Goal: Use online tool/utility: Utilize a website feature to perform a specific function

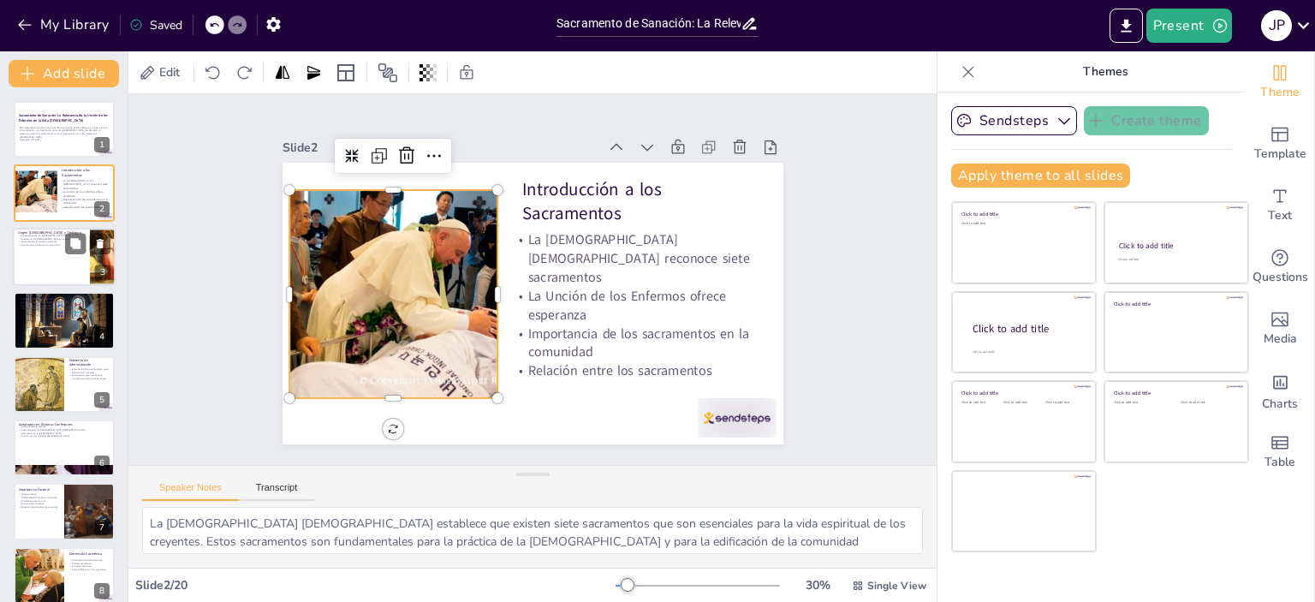
checkbox input "true"
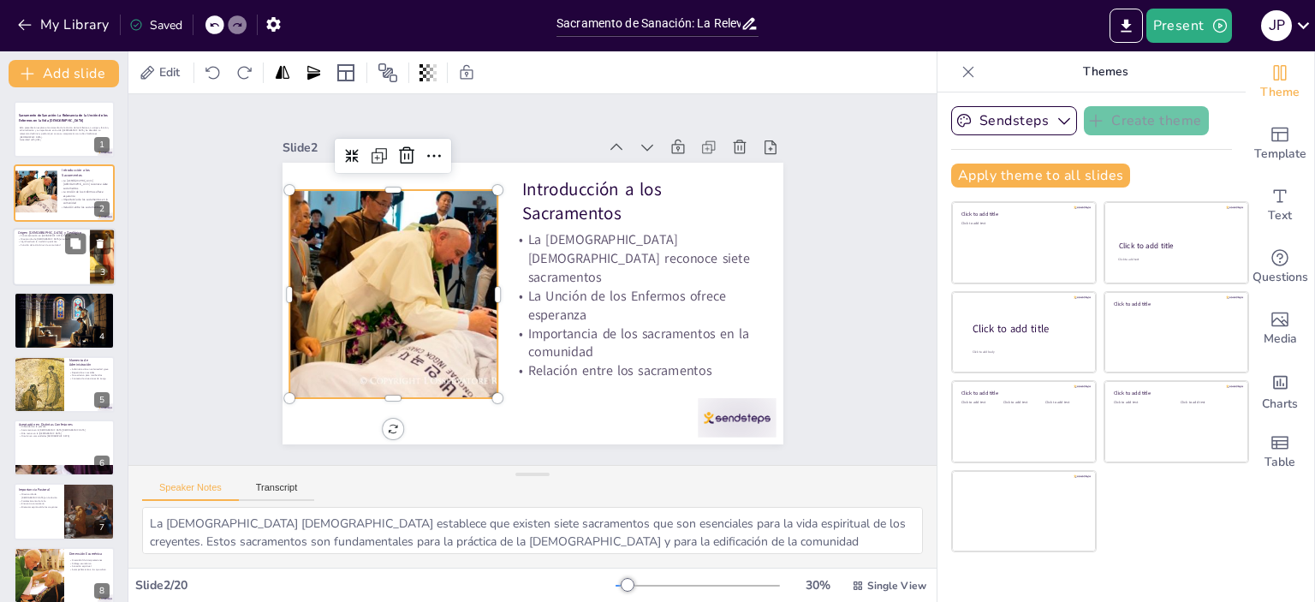
checkbox input "true"
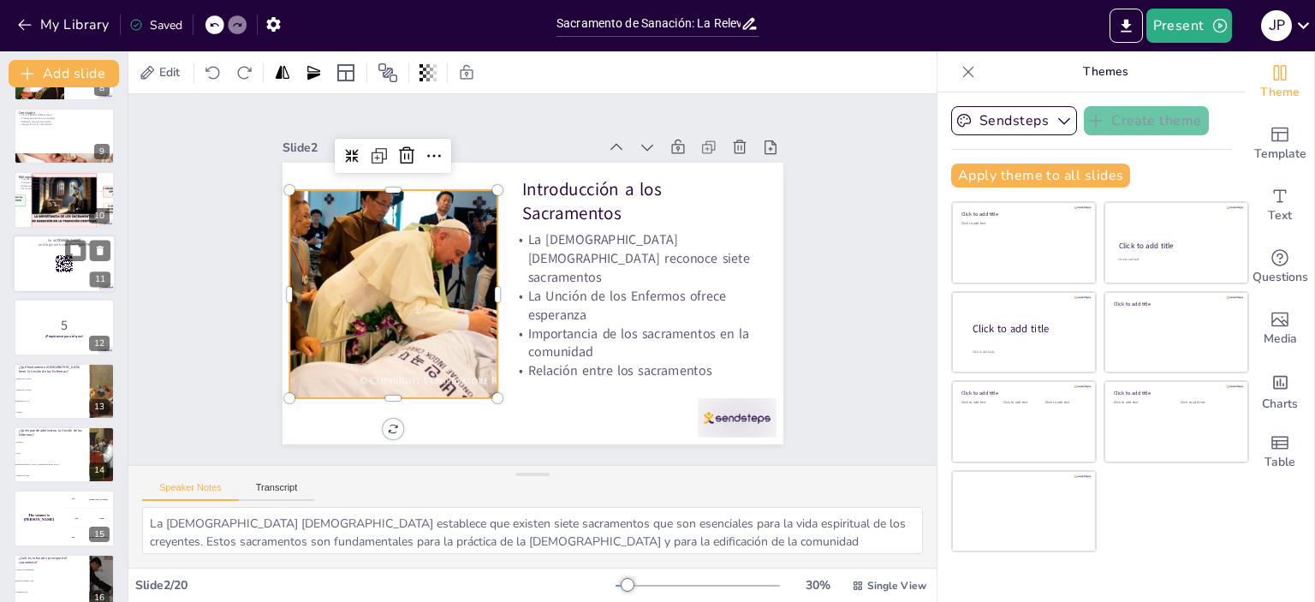
checkbox input "true"
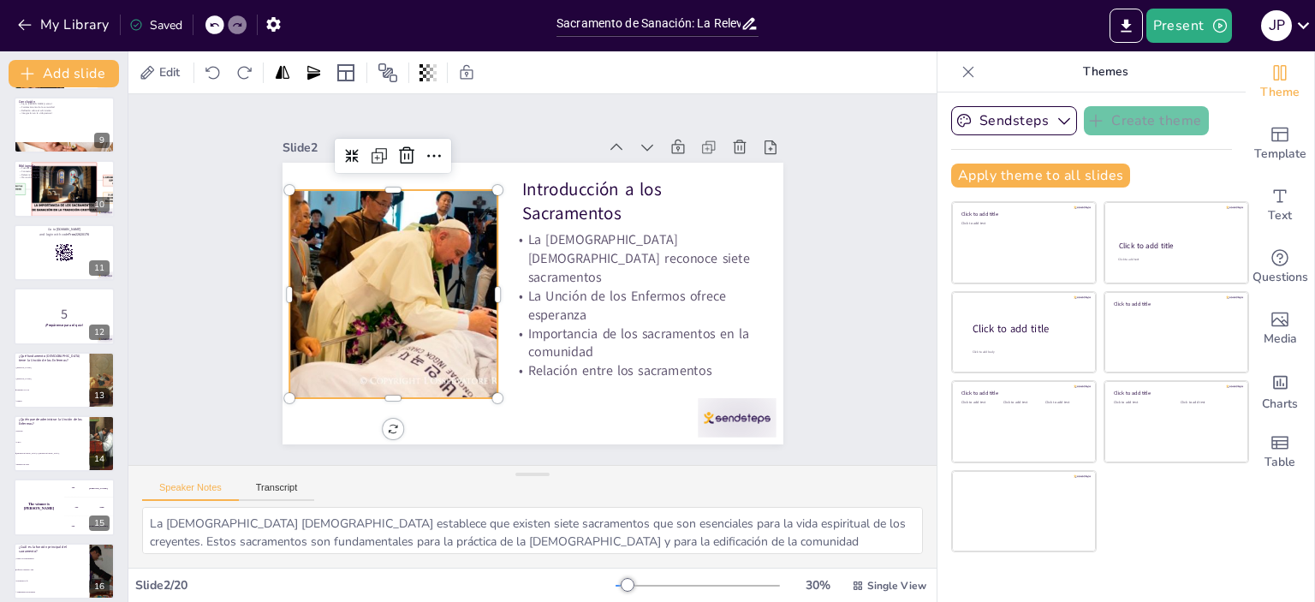
checkbox input "true"
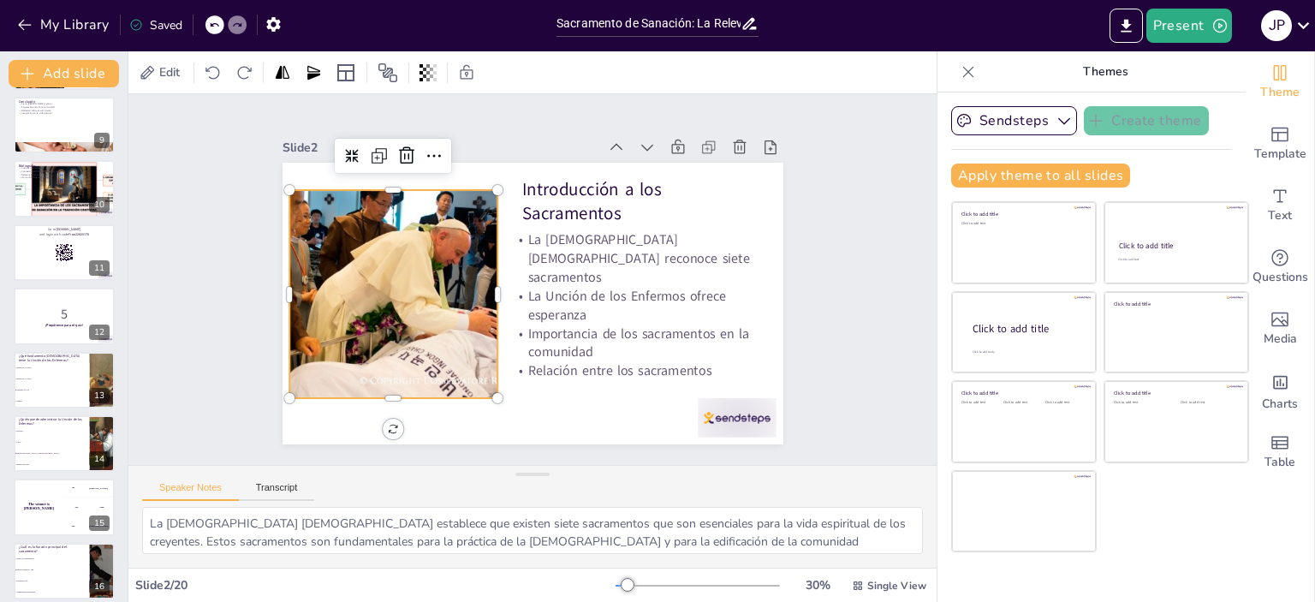
checkbox input "true"
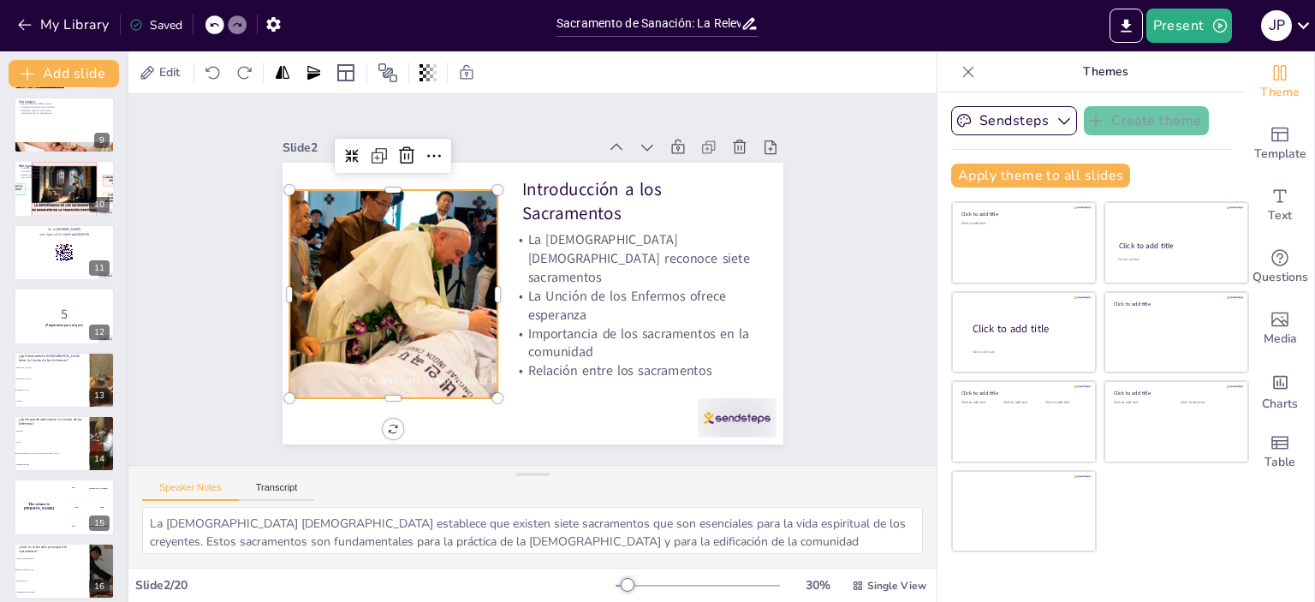
checkbox input "true"
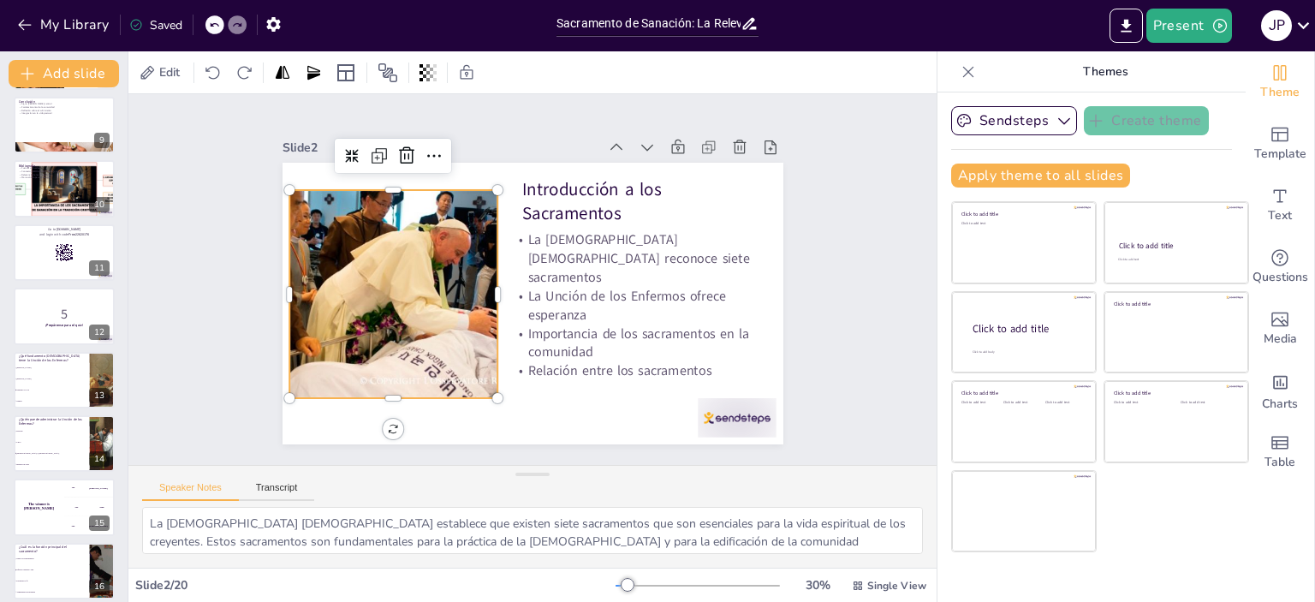
checkbox input "true"
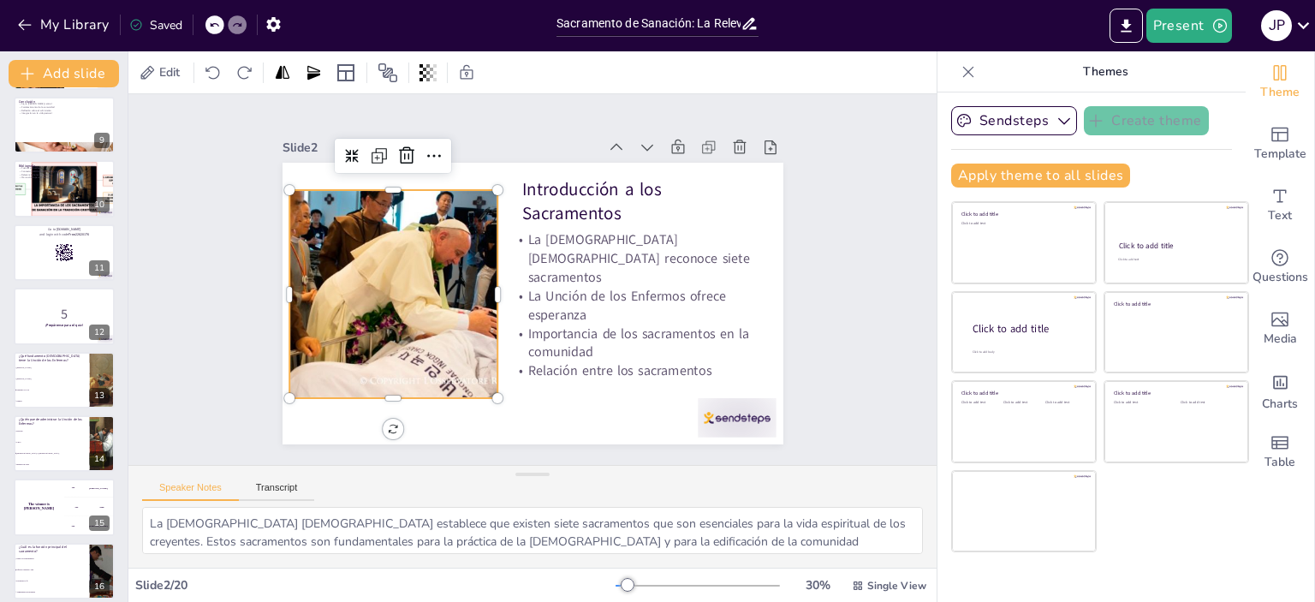
scroll to position [685, 0]
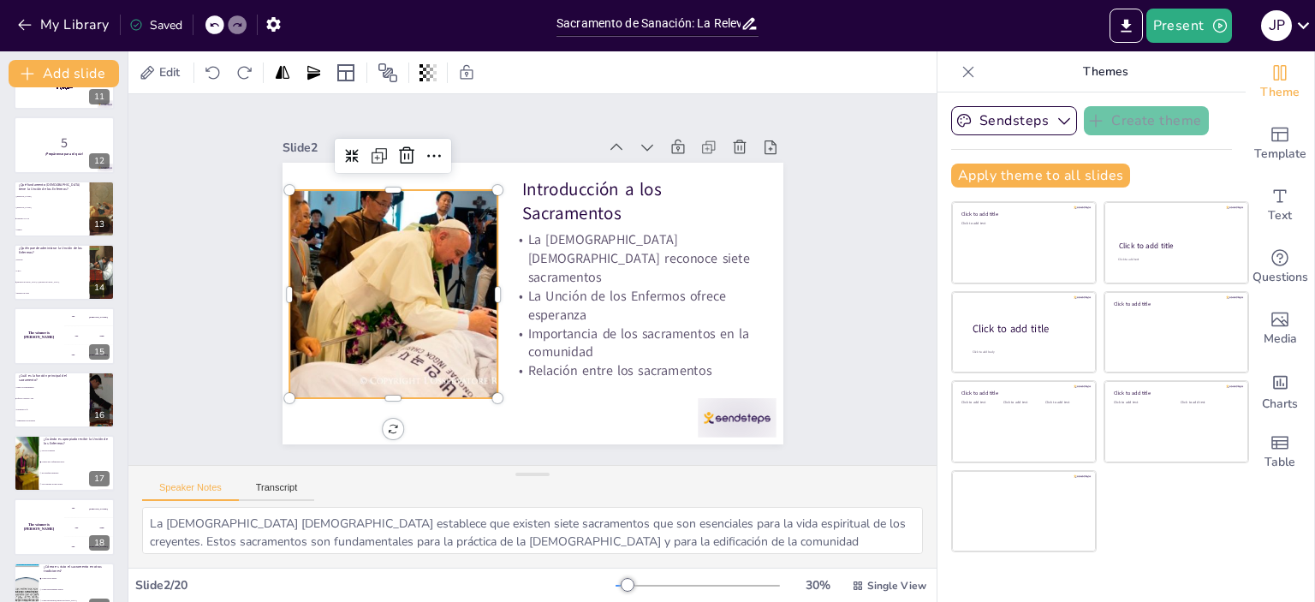
checkbox input "true"
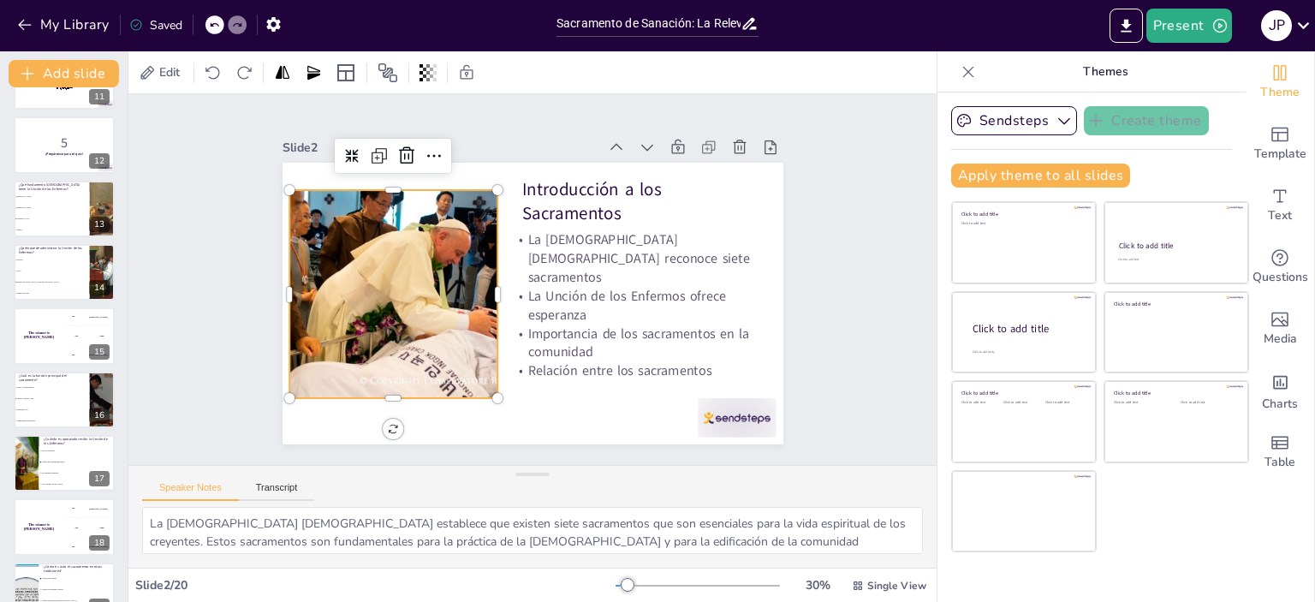
checkbox input "true"
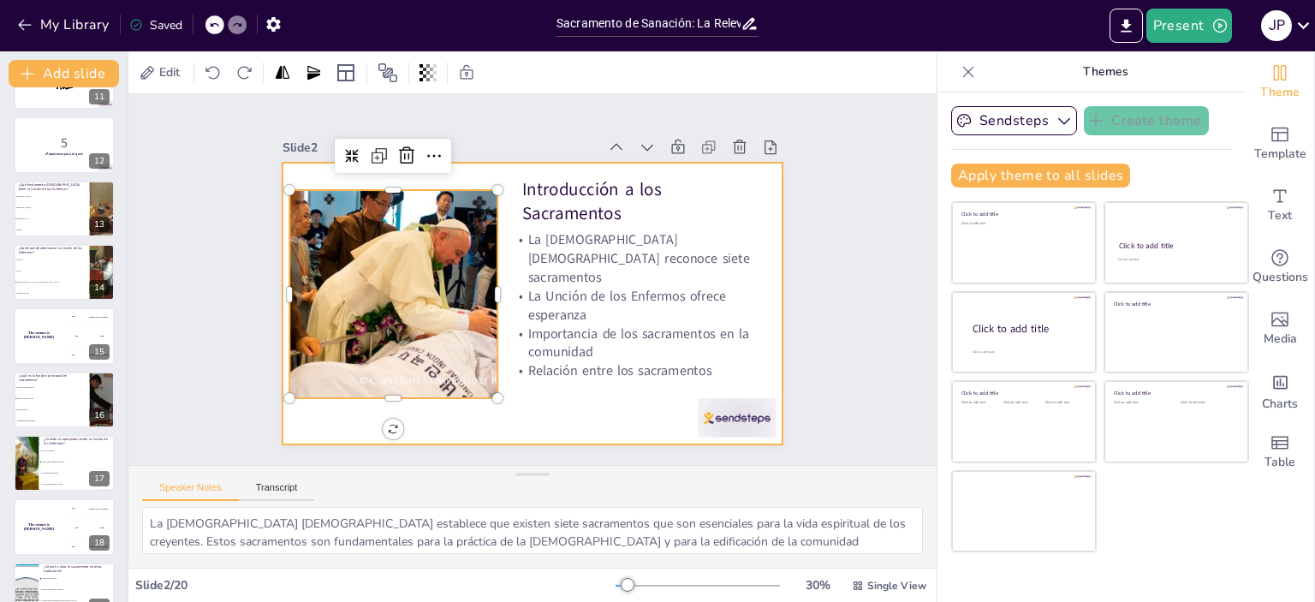
checkbox input "true"
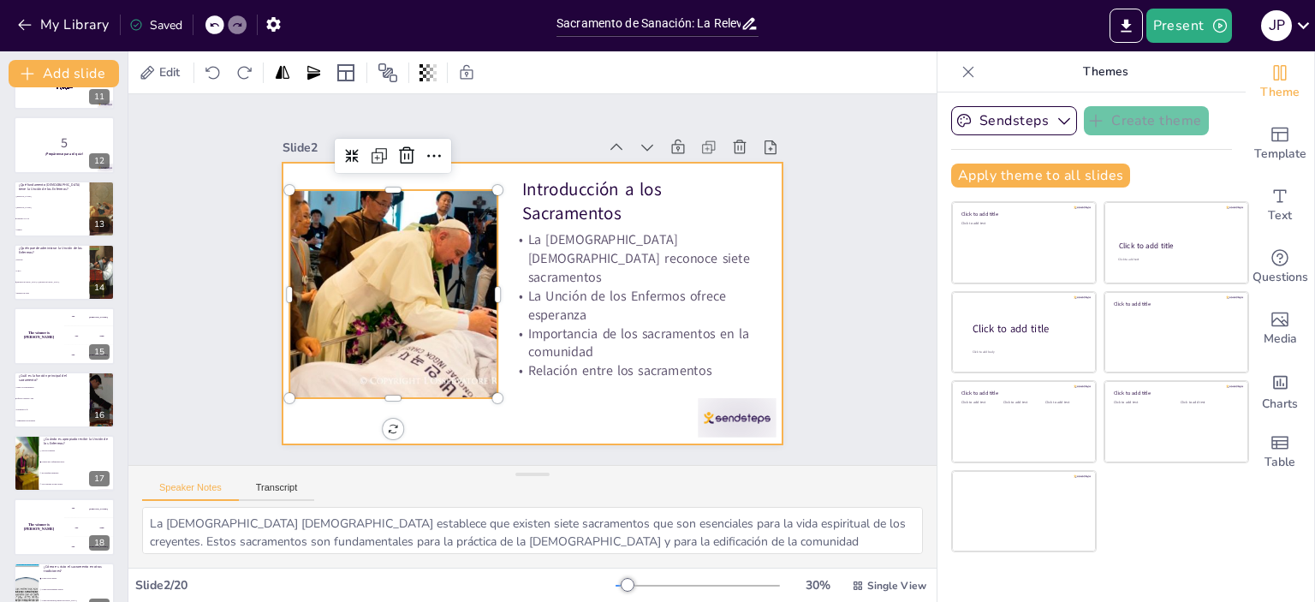
click at [532, 407] on div at bounding box center [533, 304] width 501 height 282
checkbox input "true"
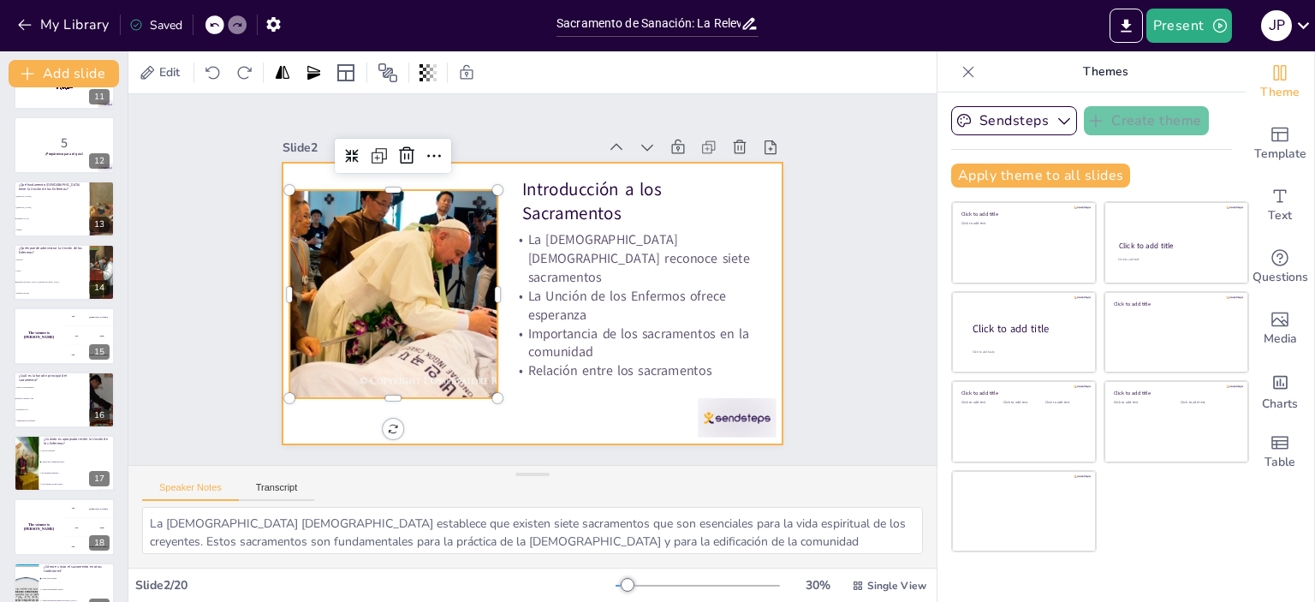
checkbox input "true"
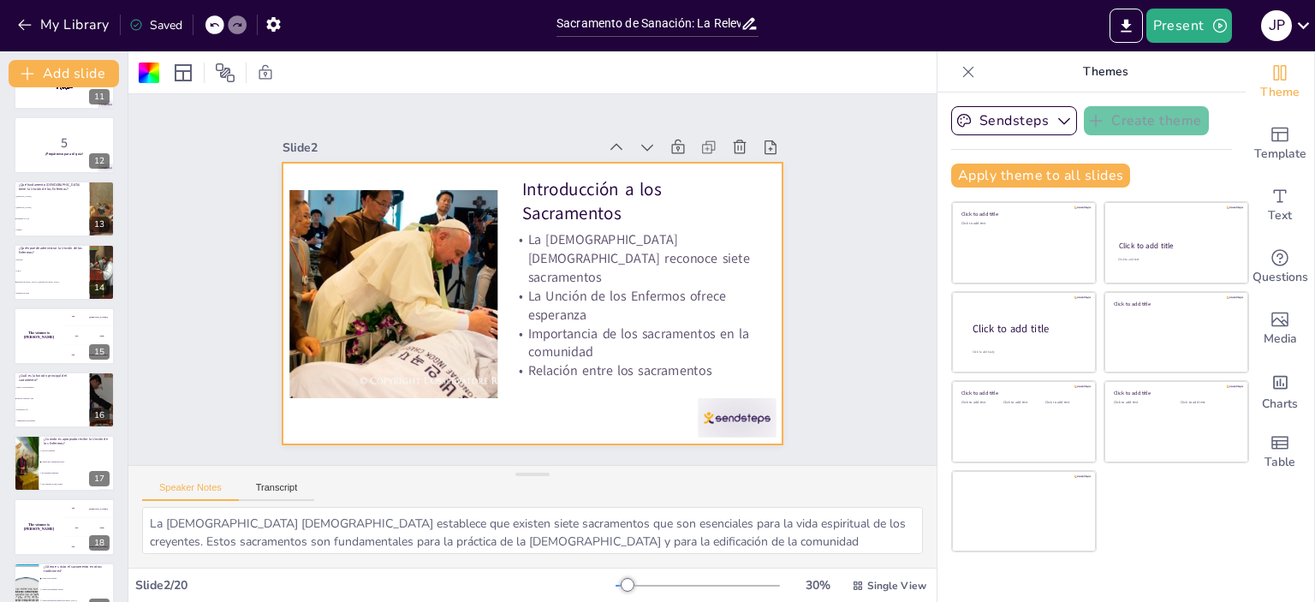
checkbox input "true"
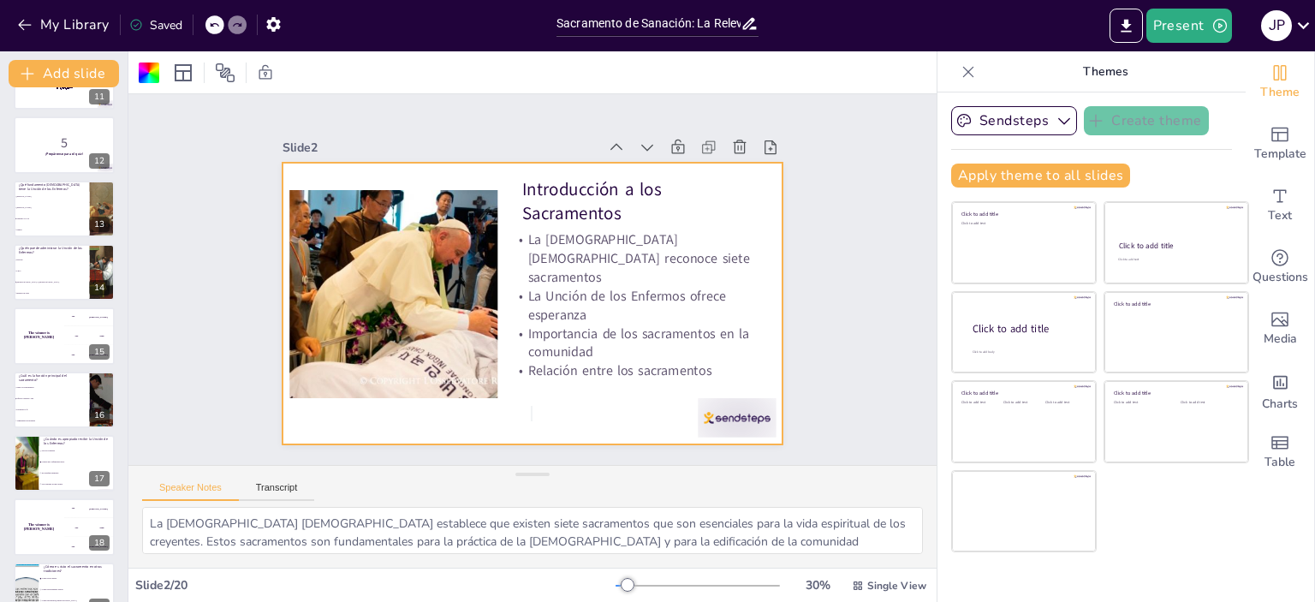
checkbox input "true"
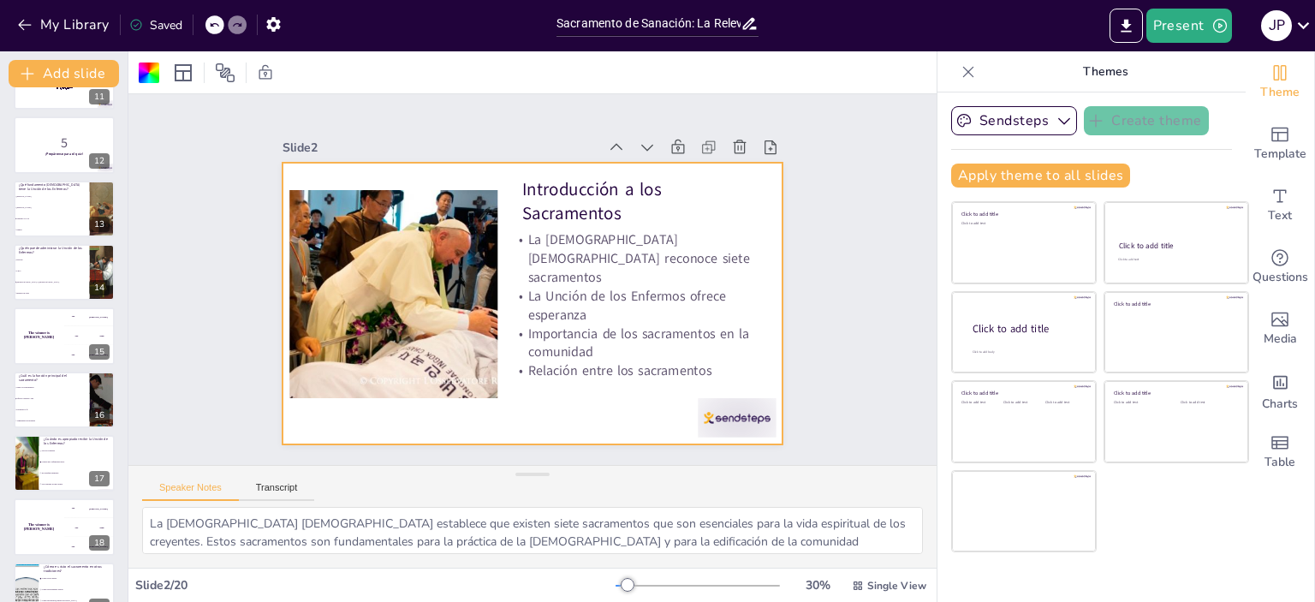
checkbox input "true"
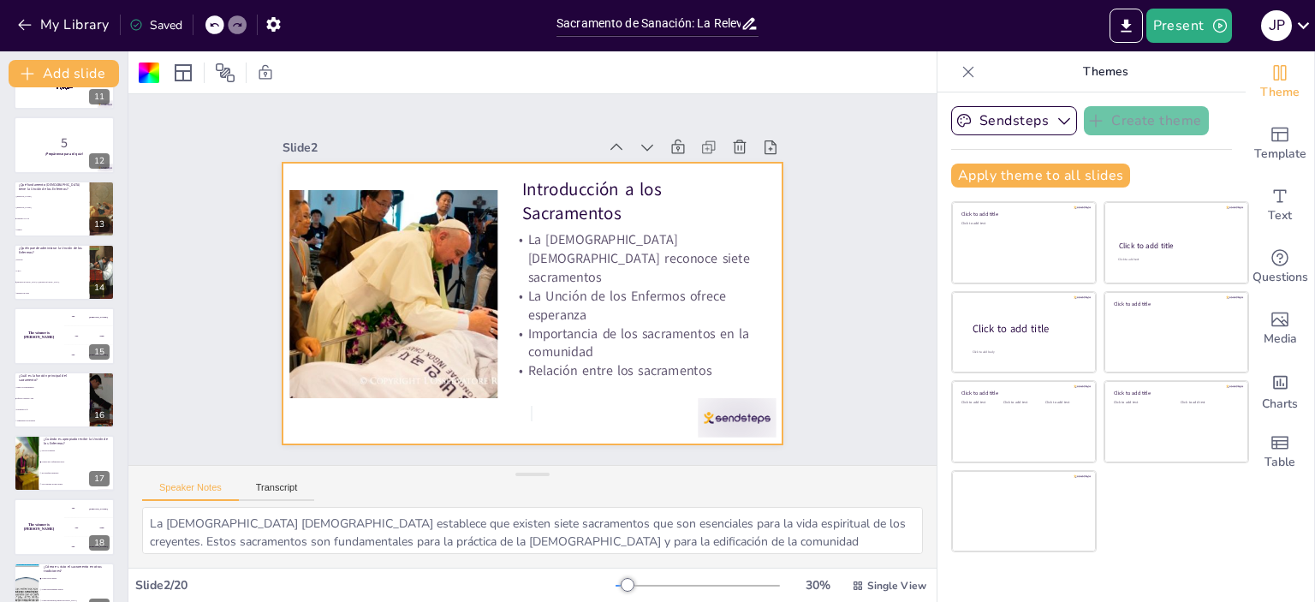
checkbox input "true"
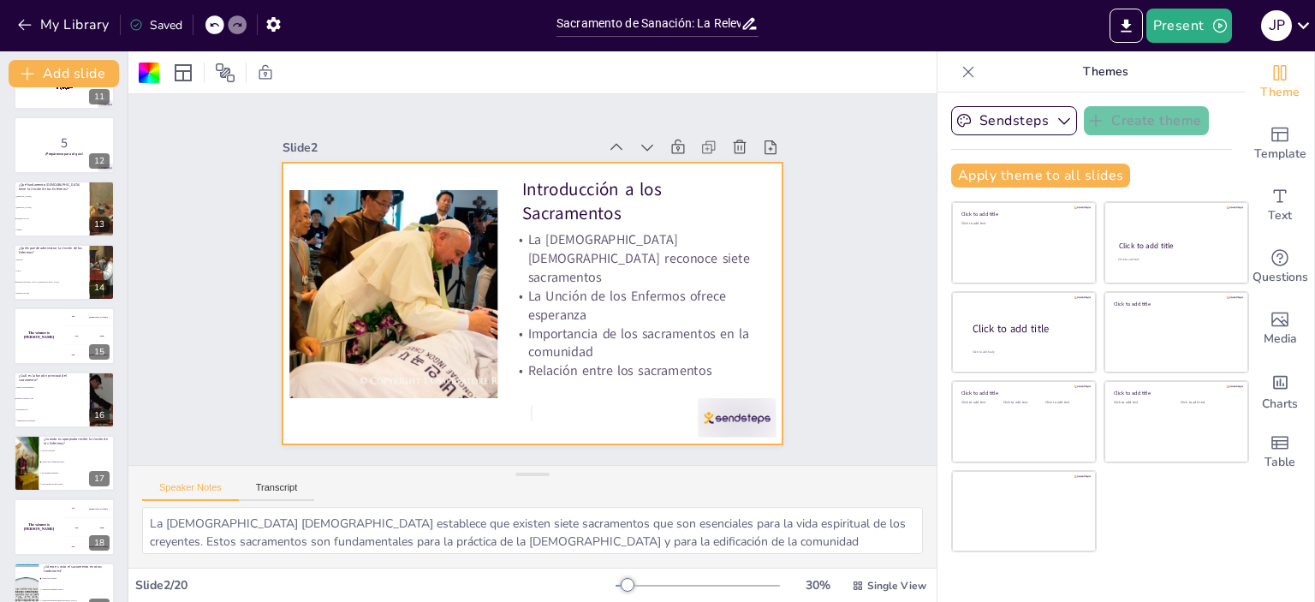
checkbox input "true"
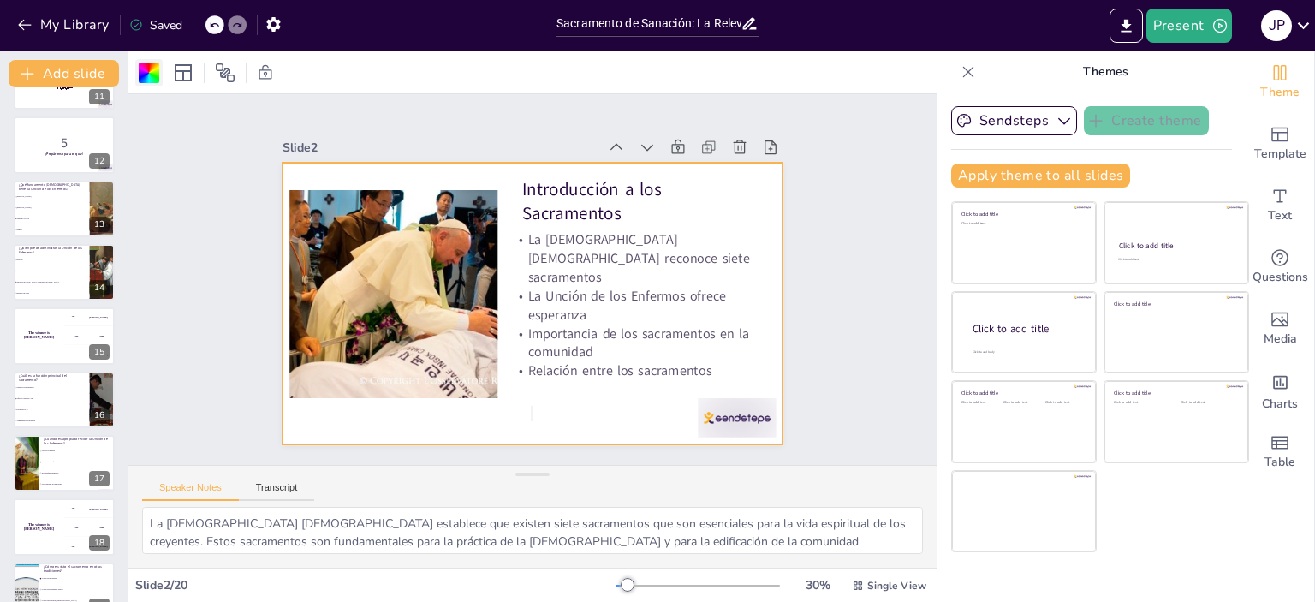
click at [152, 75] on div at bounding box center [149, 73] width 21 height 21
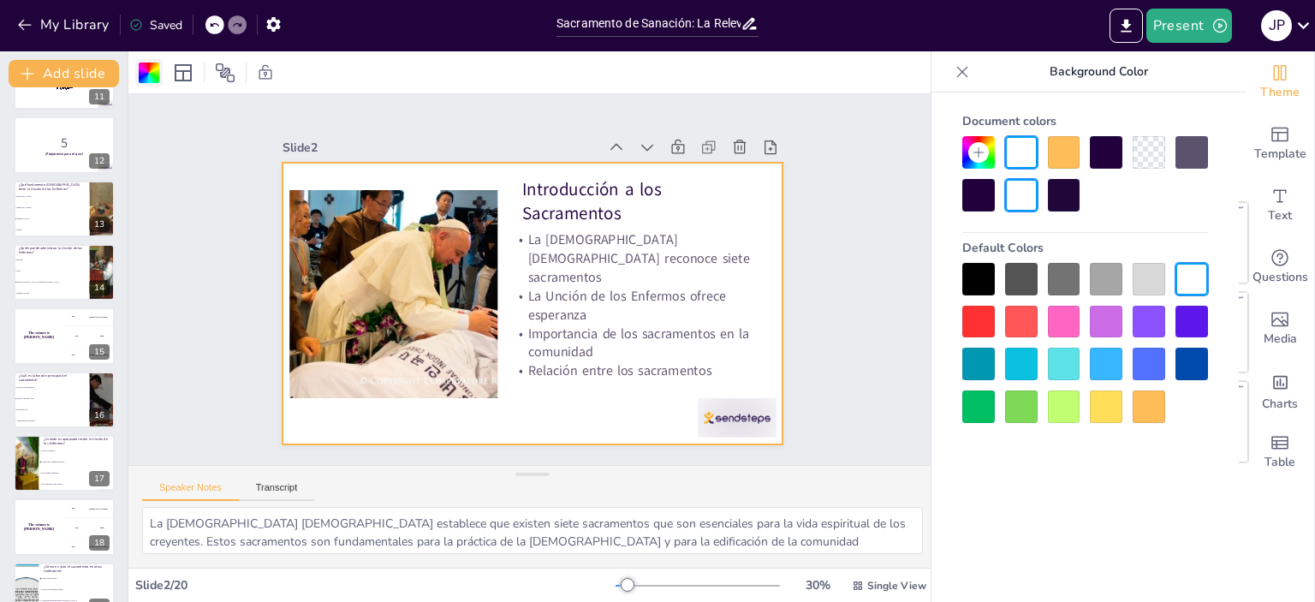
checkbox input "true"
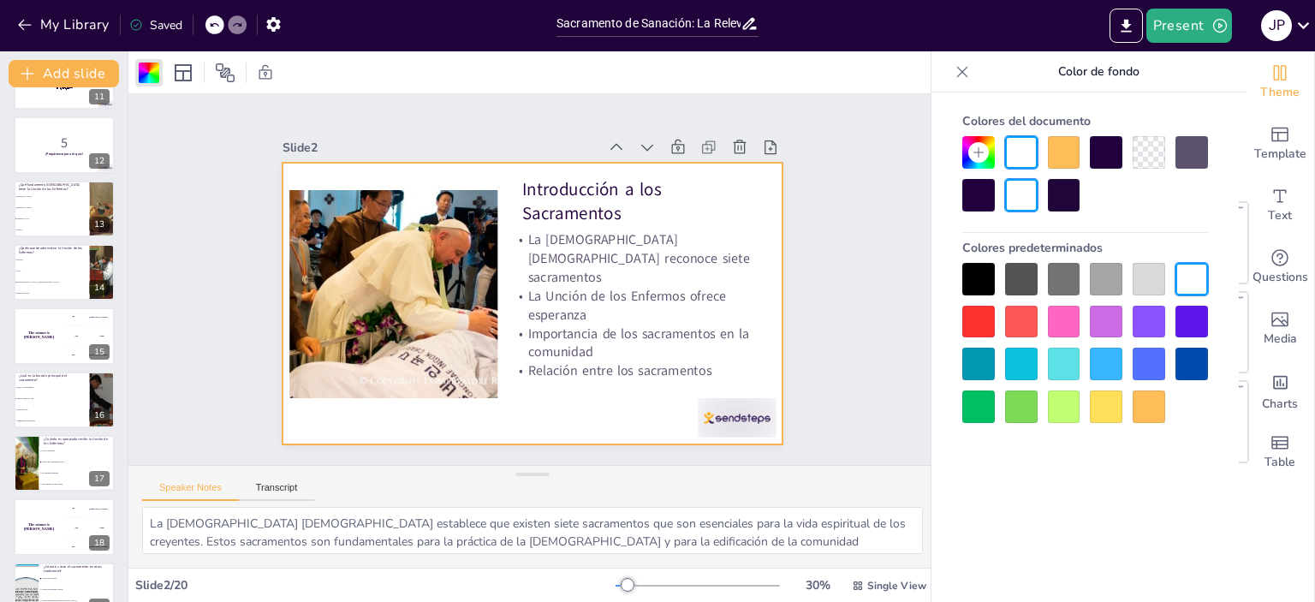
checkbox input "true"
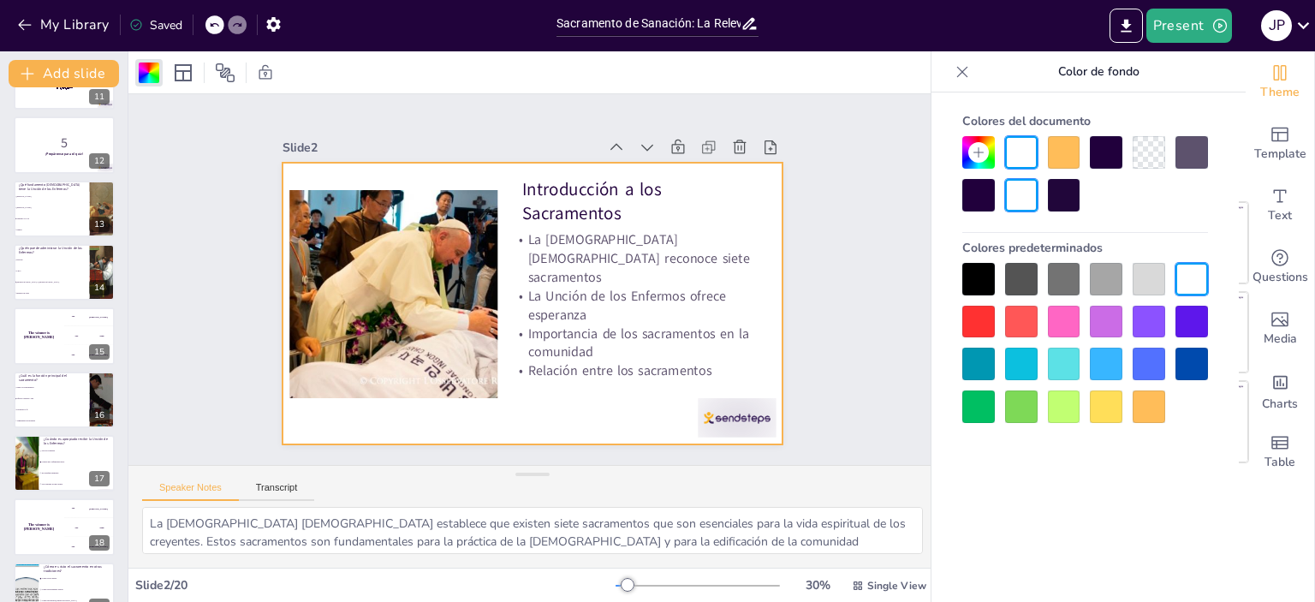
checkbox input "true"
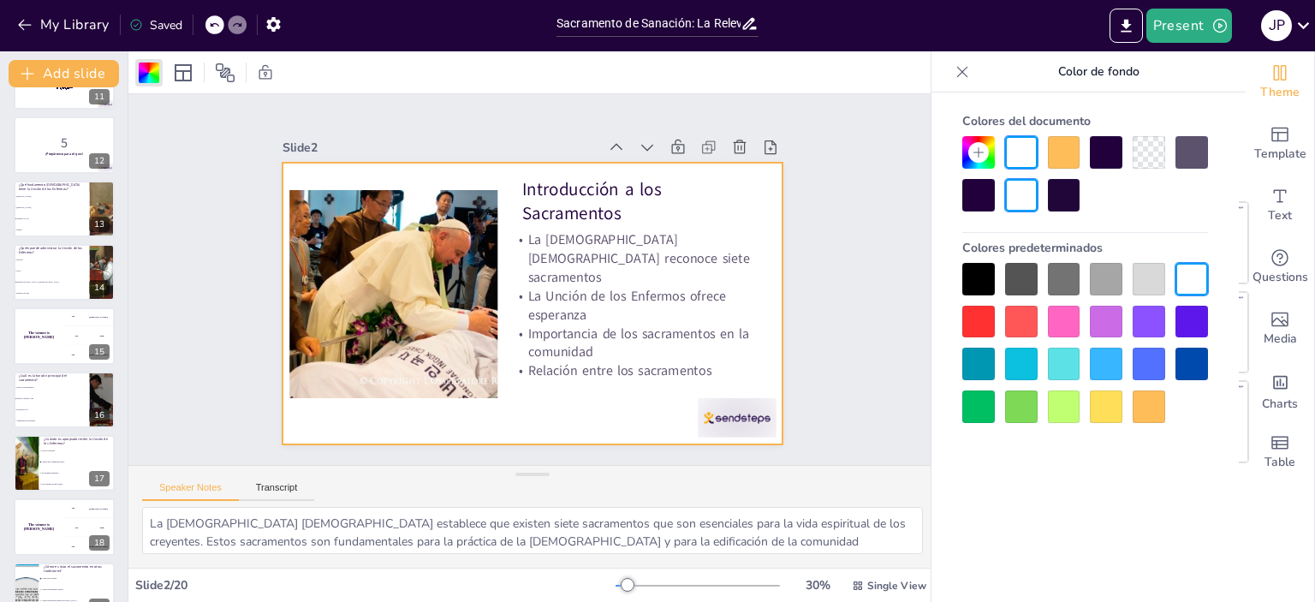
click at [975, 283] on div at bounding box center [978, 279] width 33 height 33
checkbox input "true"
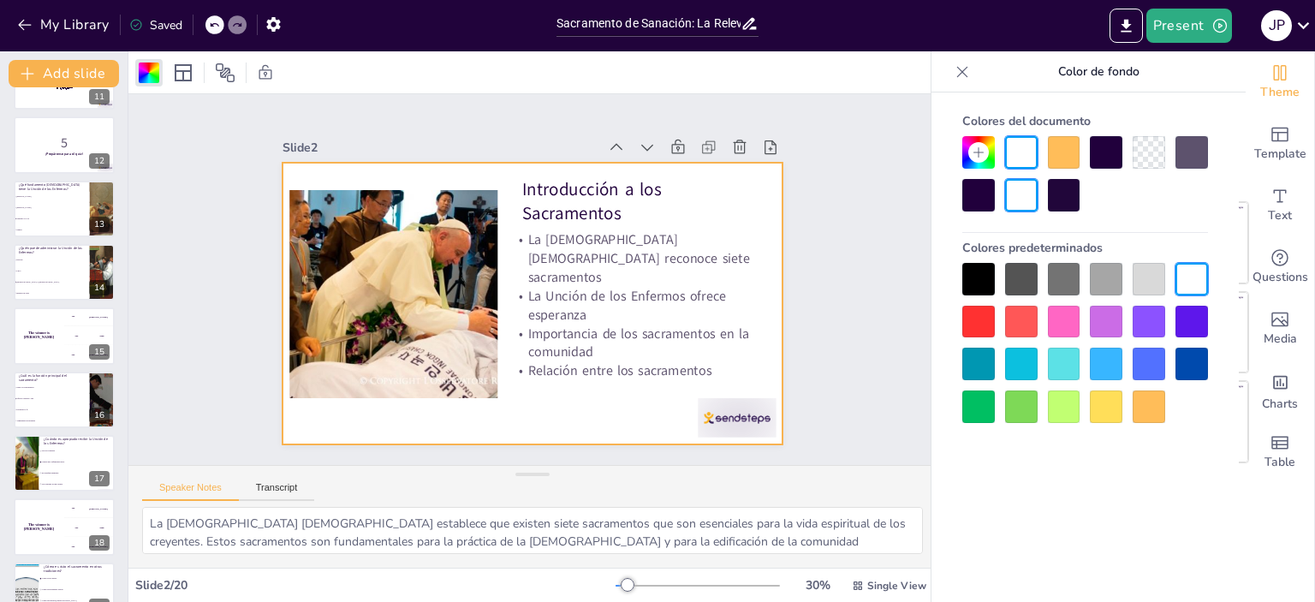
checkbox input "true"
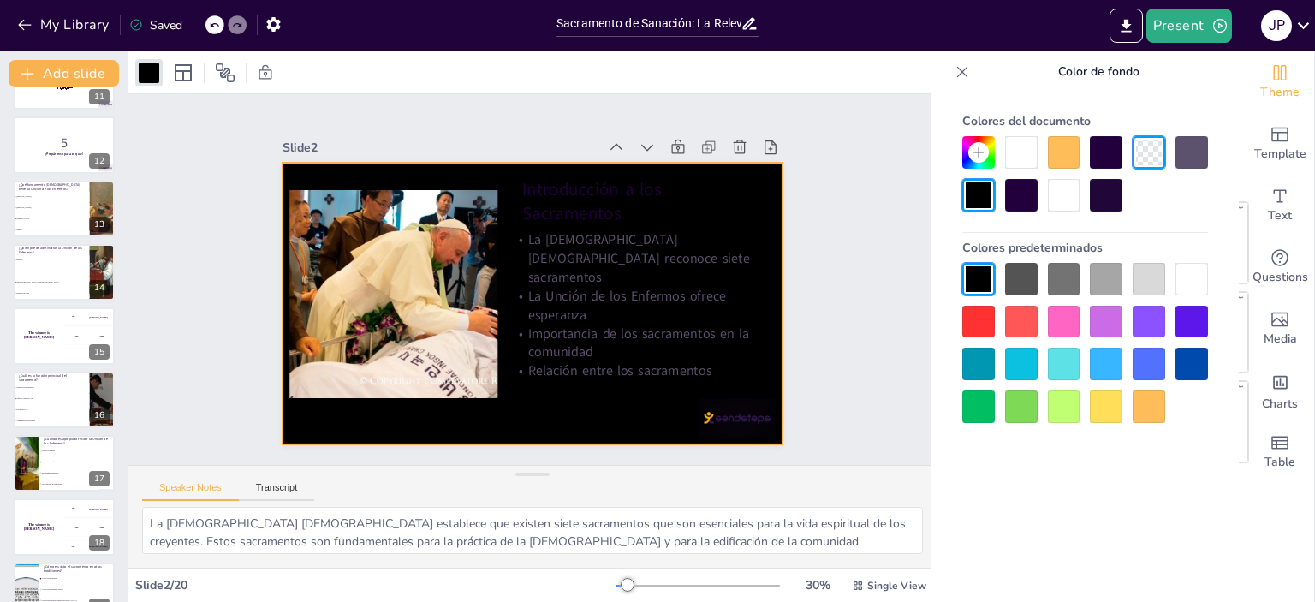
click at [1184, 361] on div at bounding box center [1192, 364] width 33 height 33
checkbox input "true"
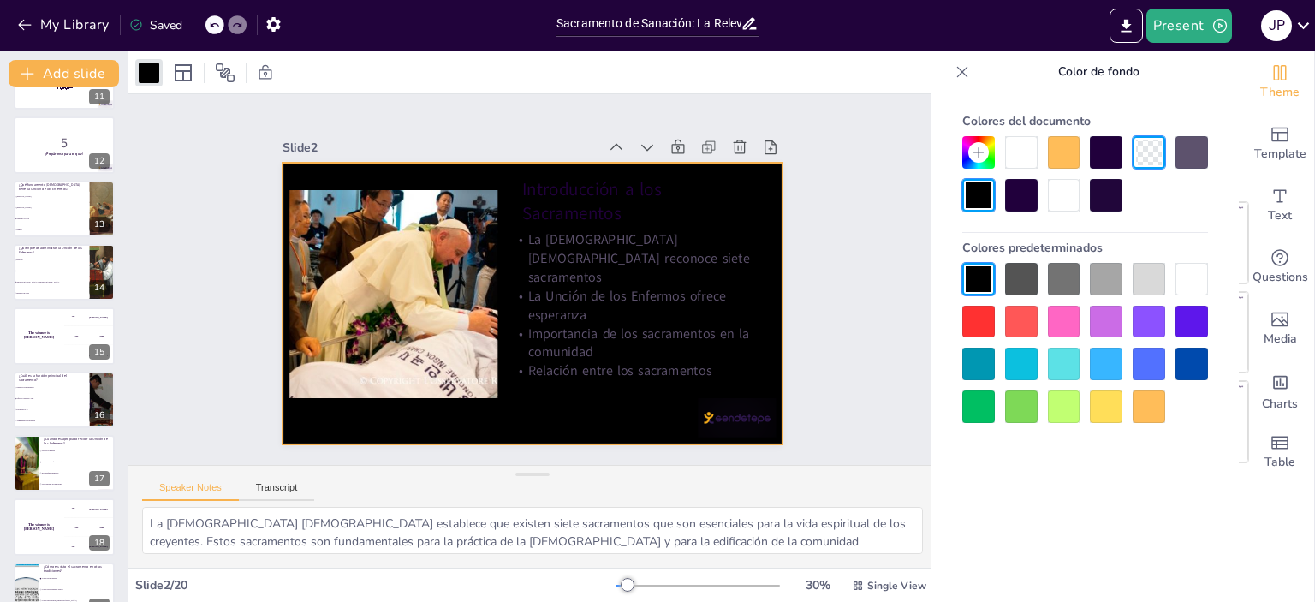
checkbox input "true"
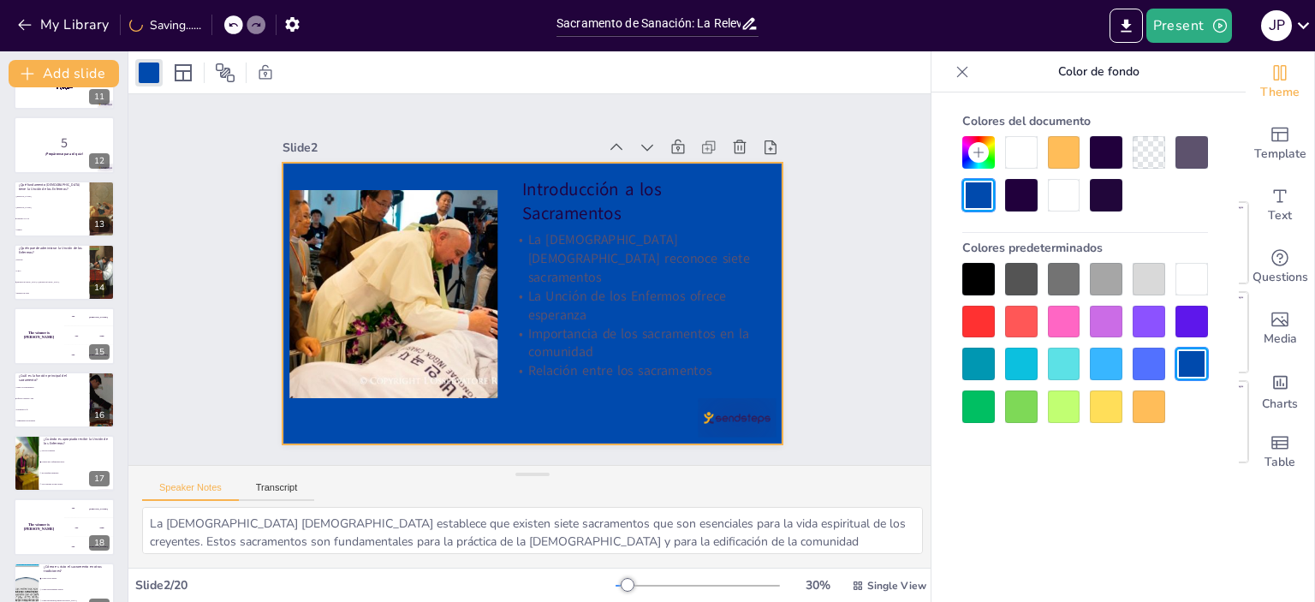
click at [1152, 275] on div at bounding box center [1149, 279] width 33 height 33
checkbox input "true"
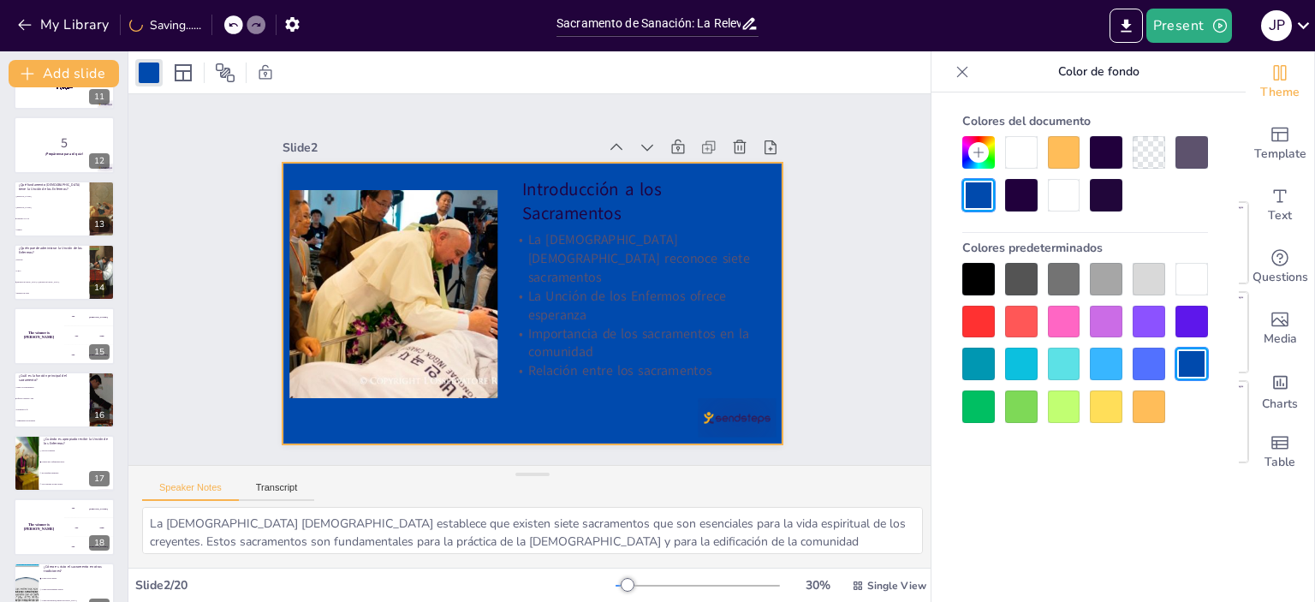
checkbox input "true"
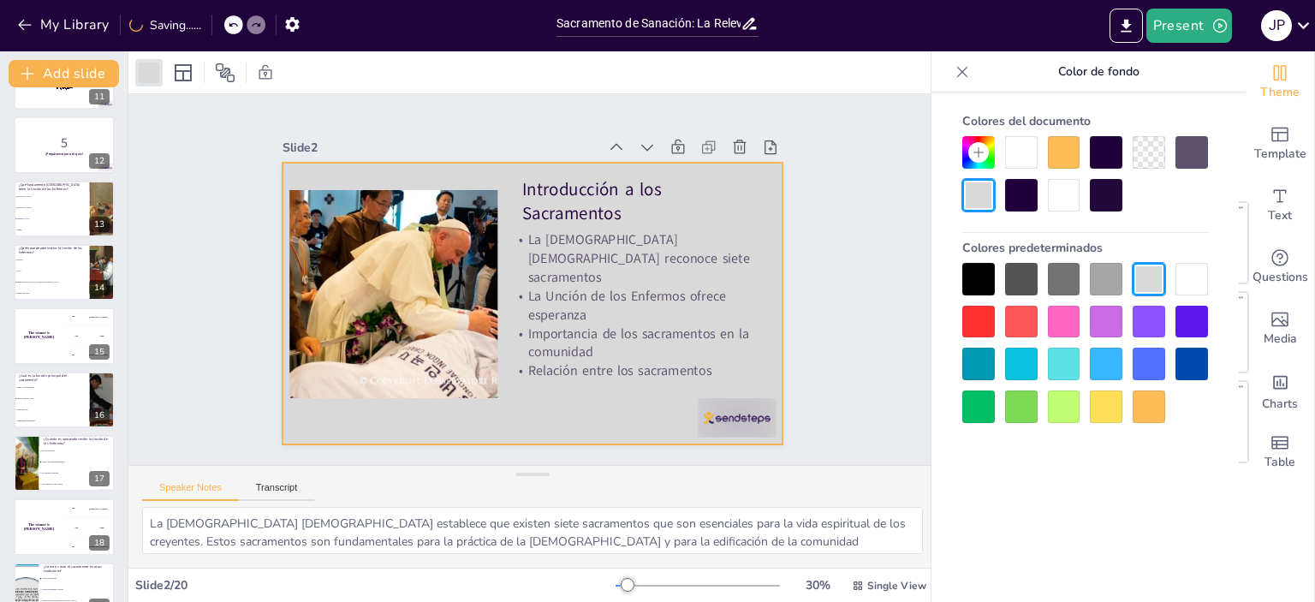
click at [1117, 401] on div at bounding box center [1106, 406] width 33 height 33
checkbox input "true"
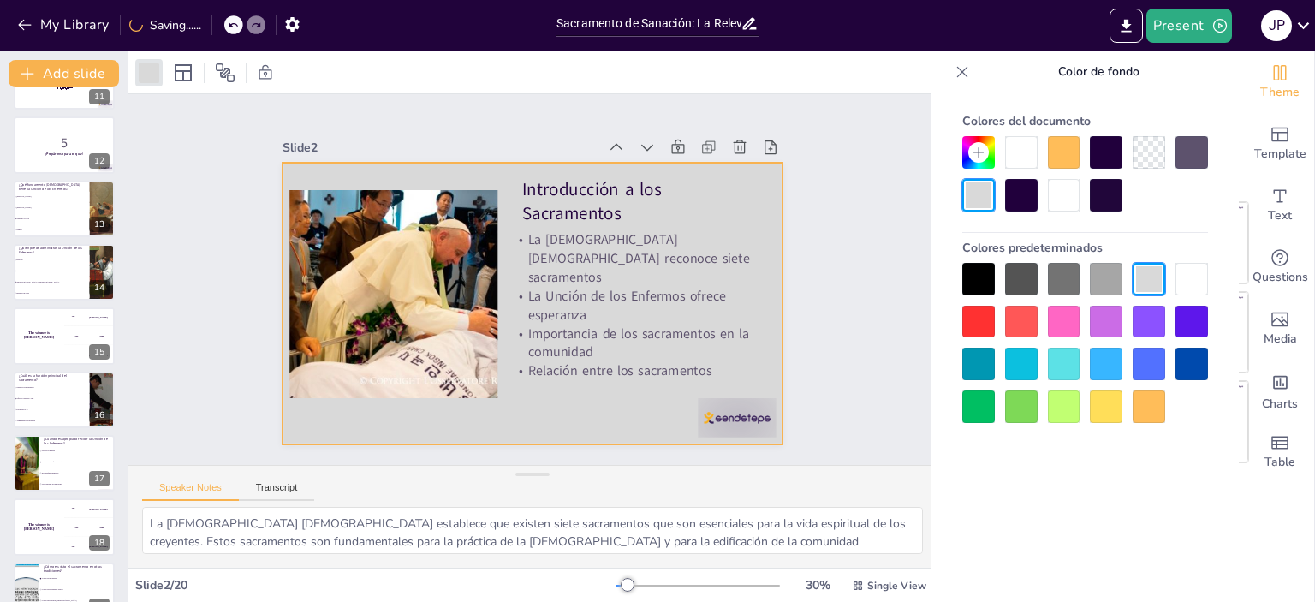
checkbox input "true"
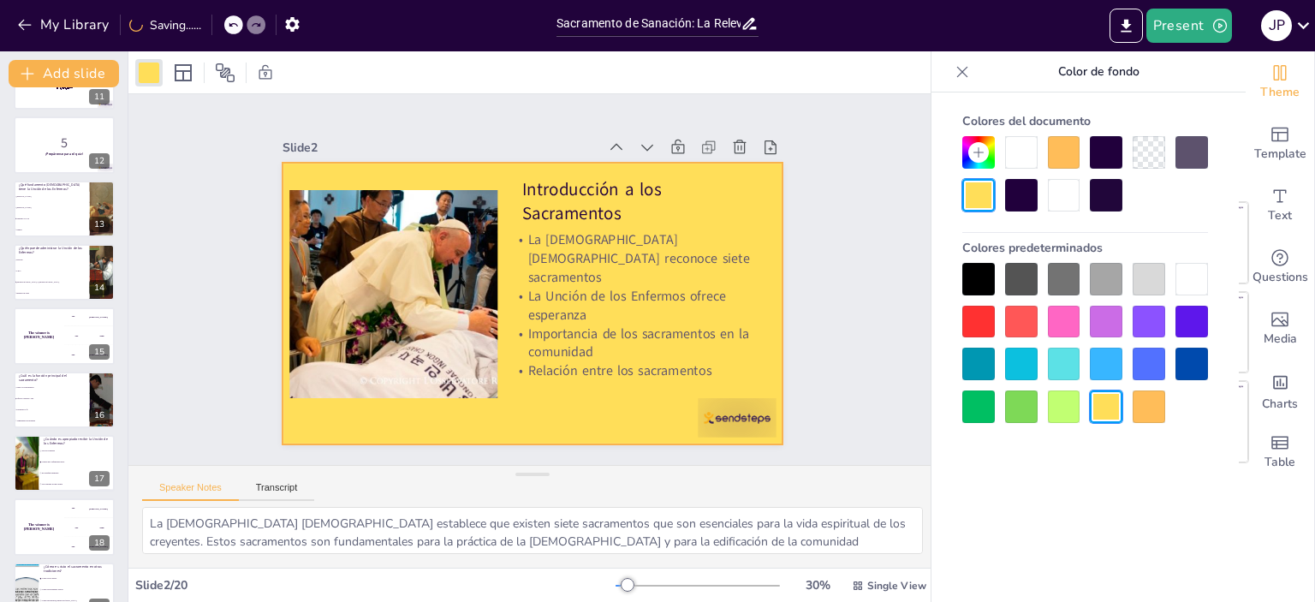
checkbox input "true"
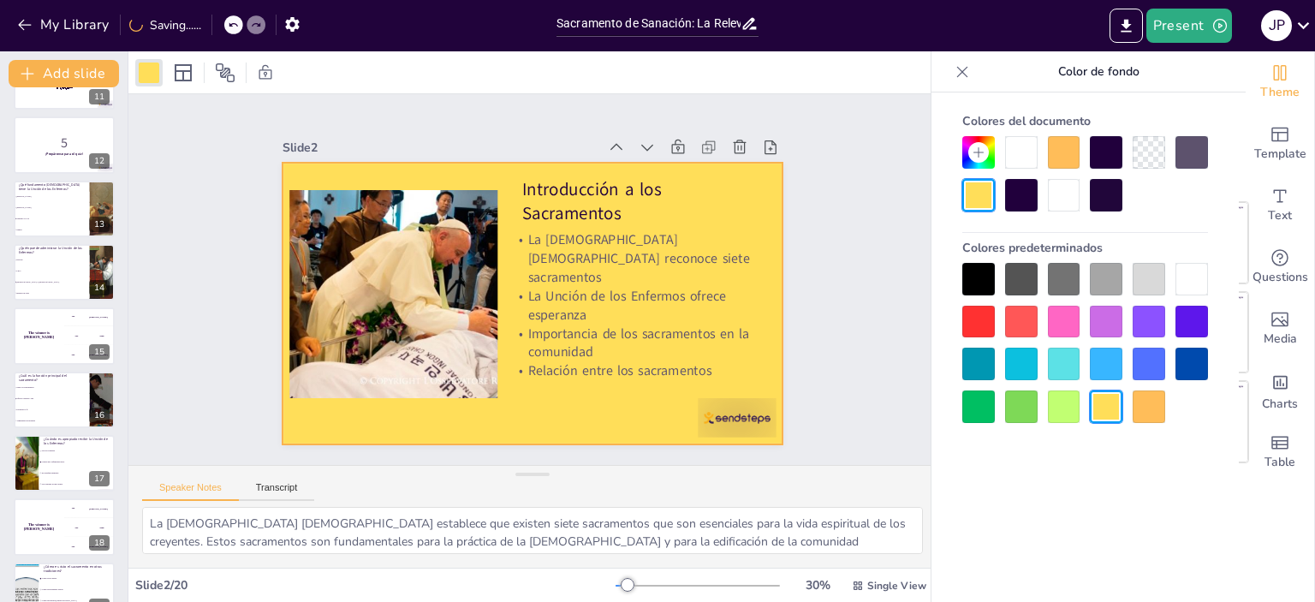
checkbox input "true"
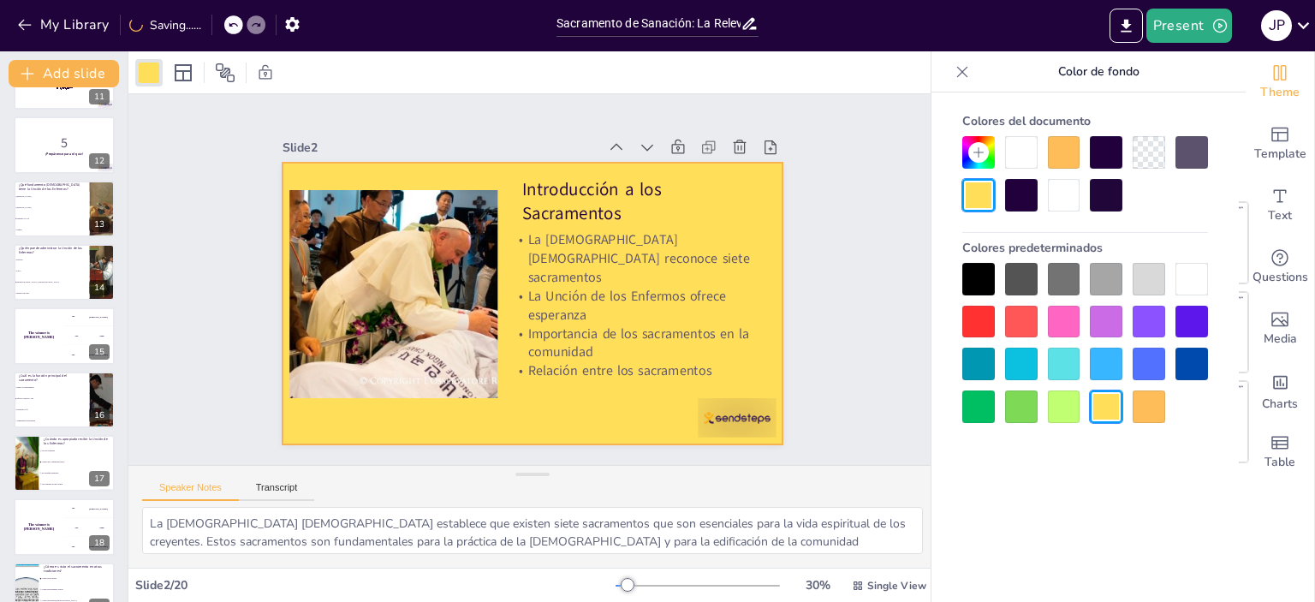
checkbox input "true"
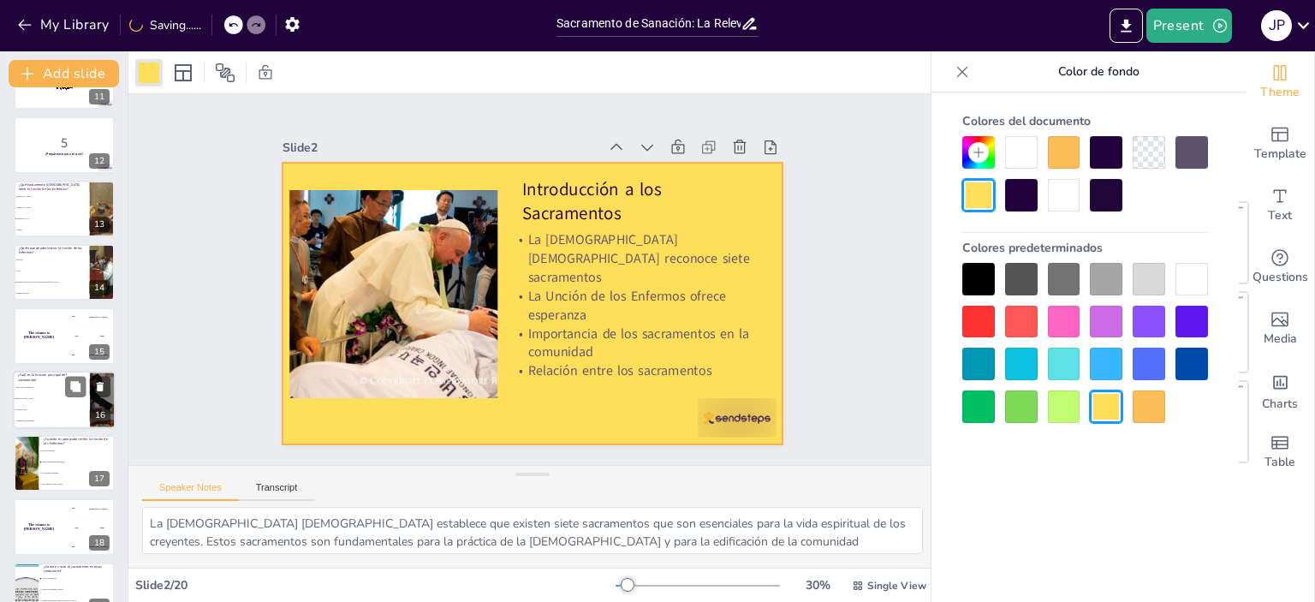
checkbox input "true"
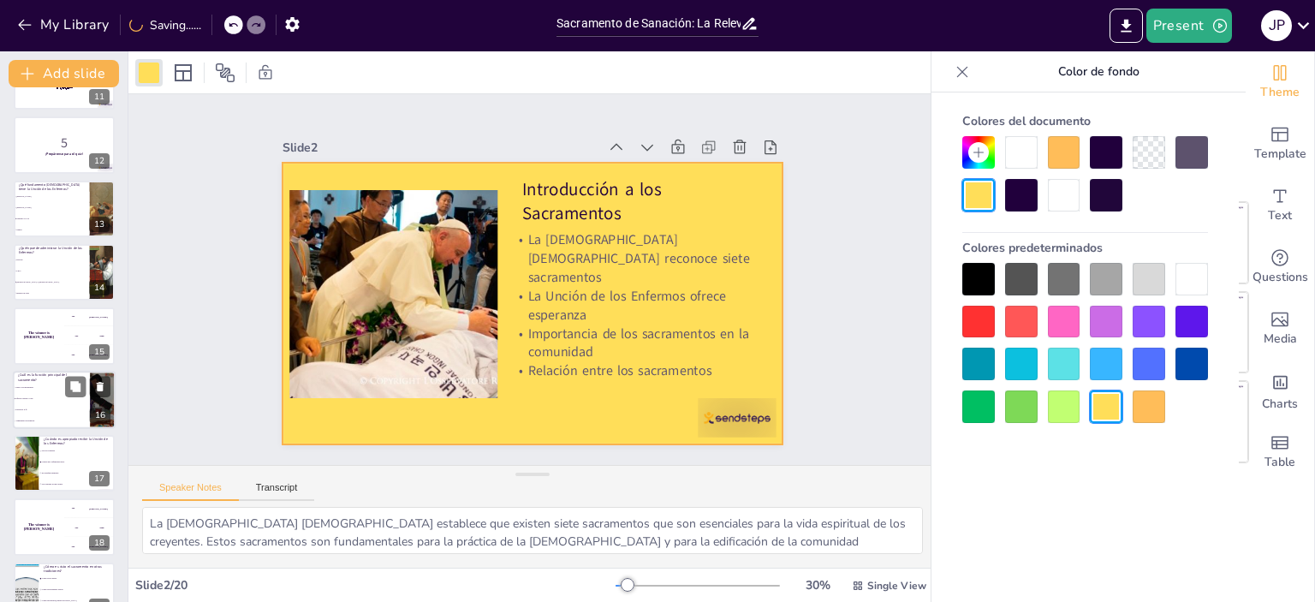
checkbox input "true"
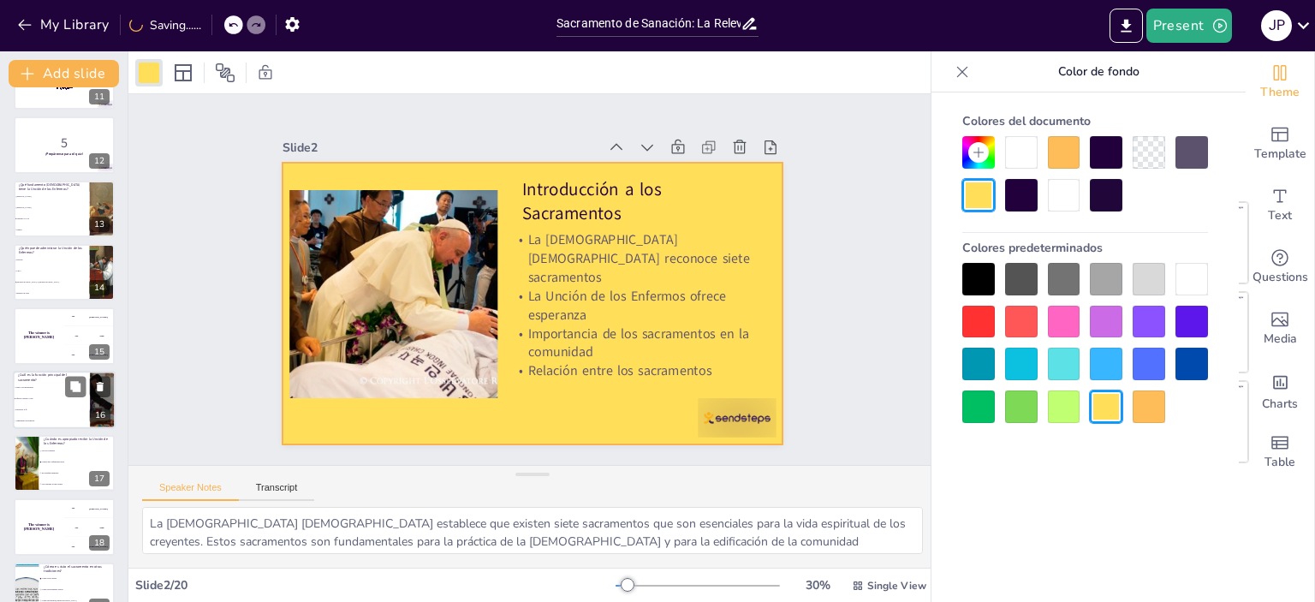
checkbox input "true"
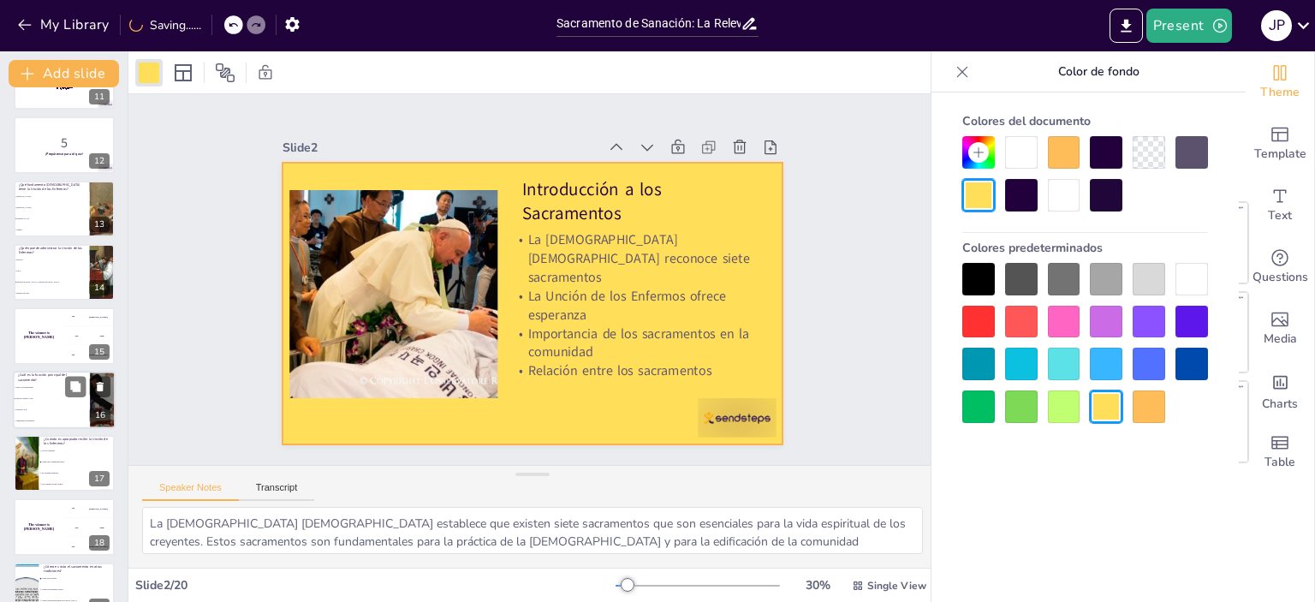
click at [49, 399] on li "Ofrecer consuelo y paz" at bounding box center [51, 398] width 77 height 11
checkbox input "true"
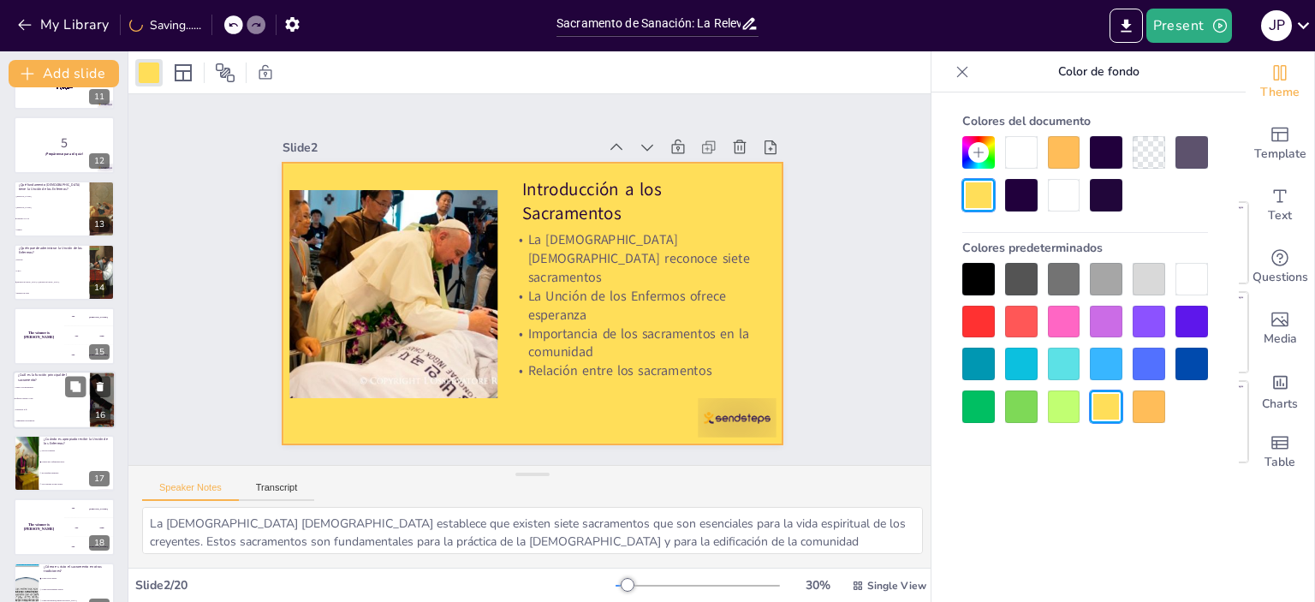
checkbox input "true"
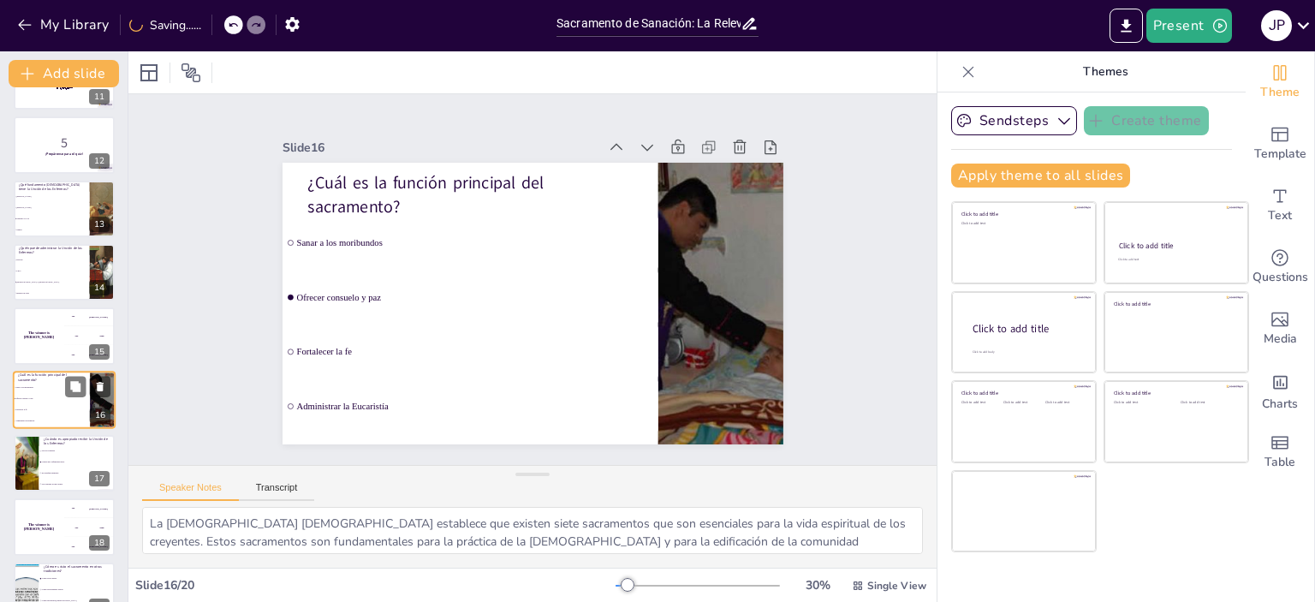
scroll to position [740, 0]
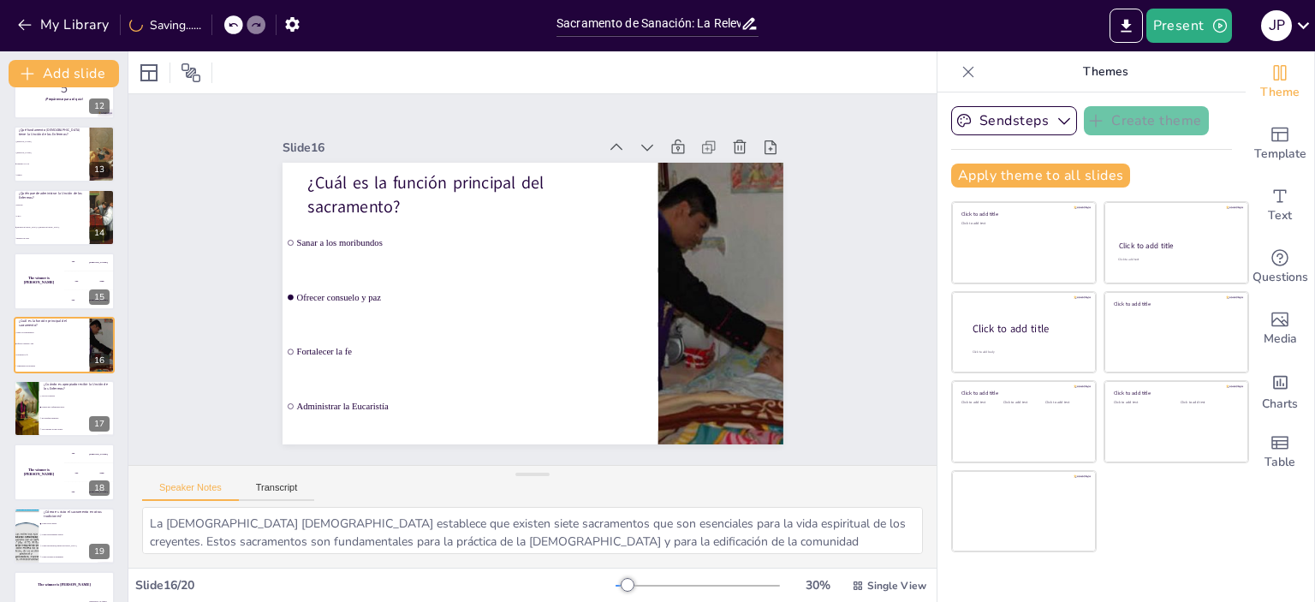
checkbox input "true"
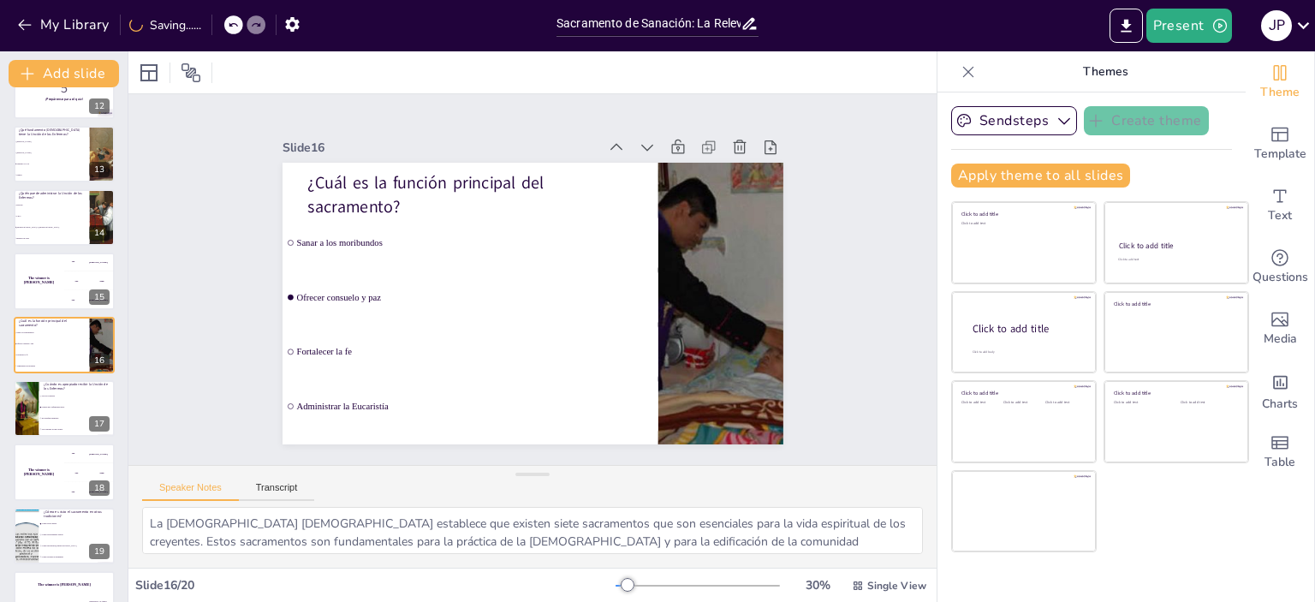
checkbox input "true"
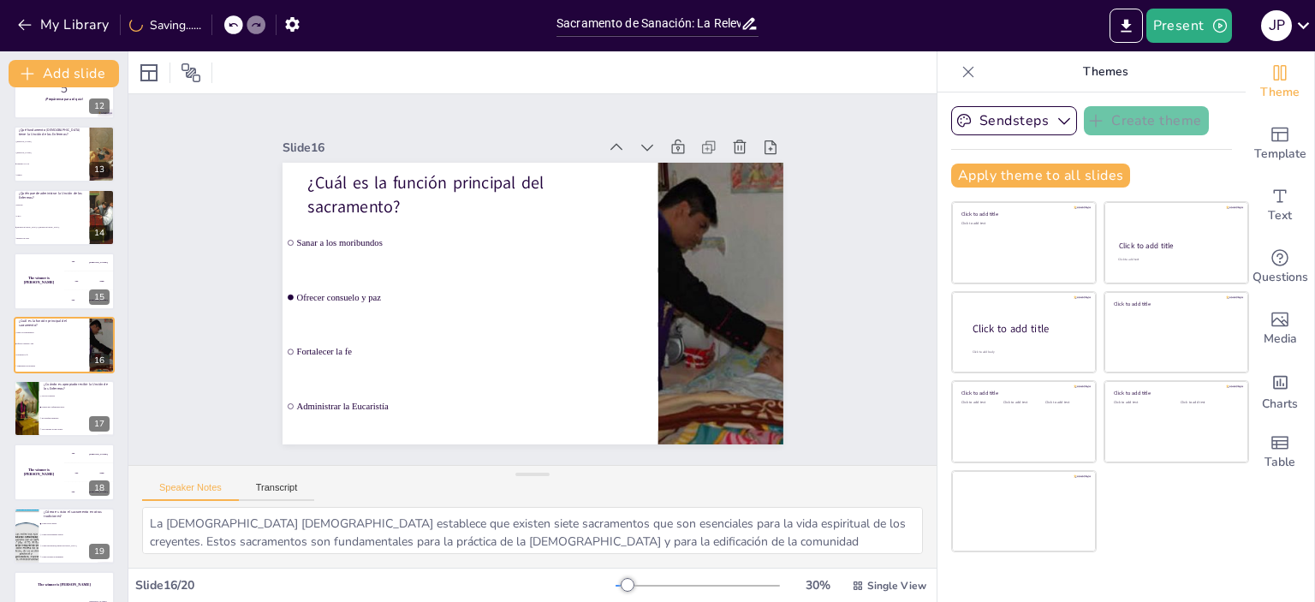
checkbox input "true"
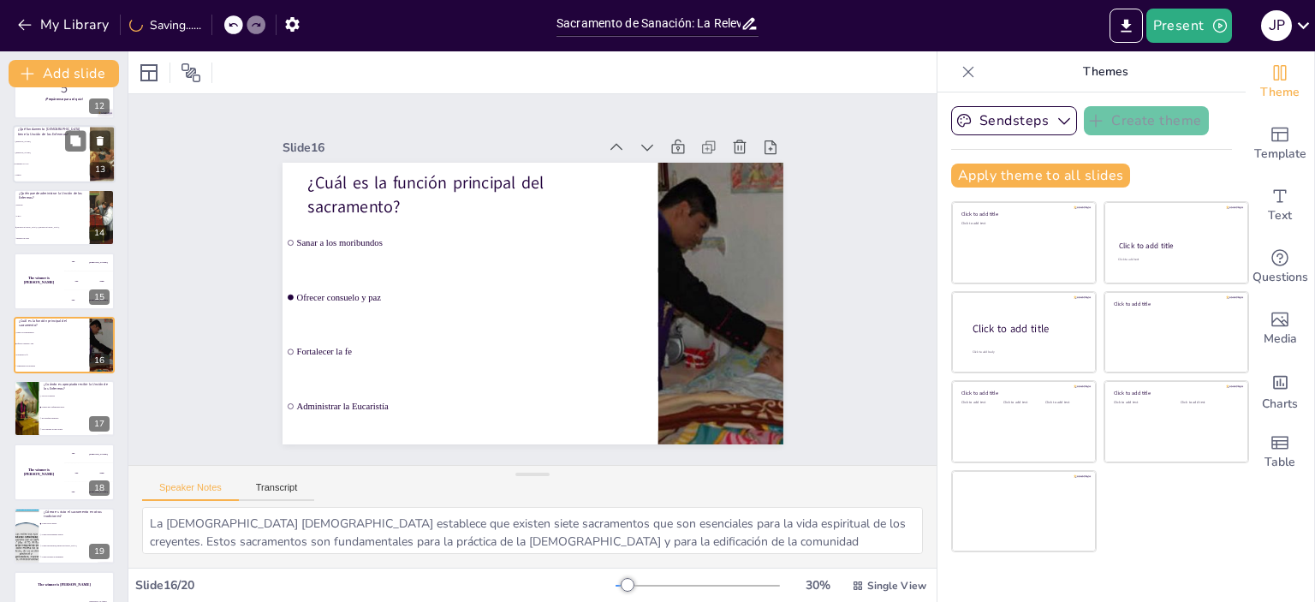
checkbox input "true"
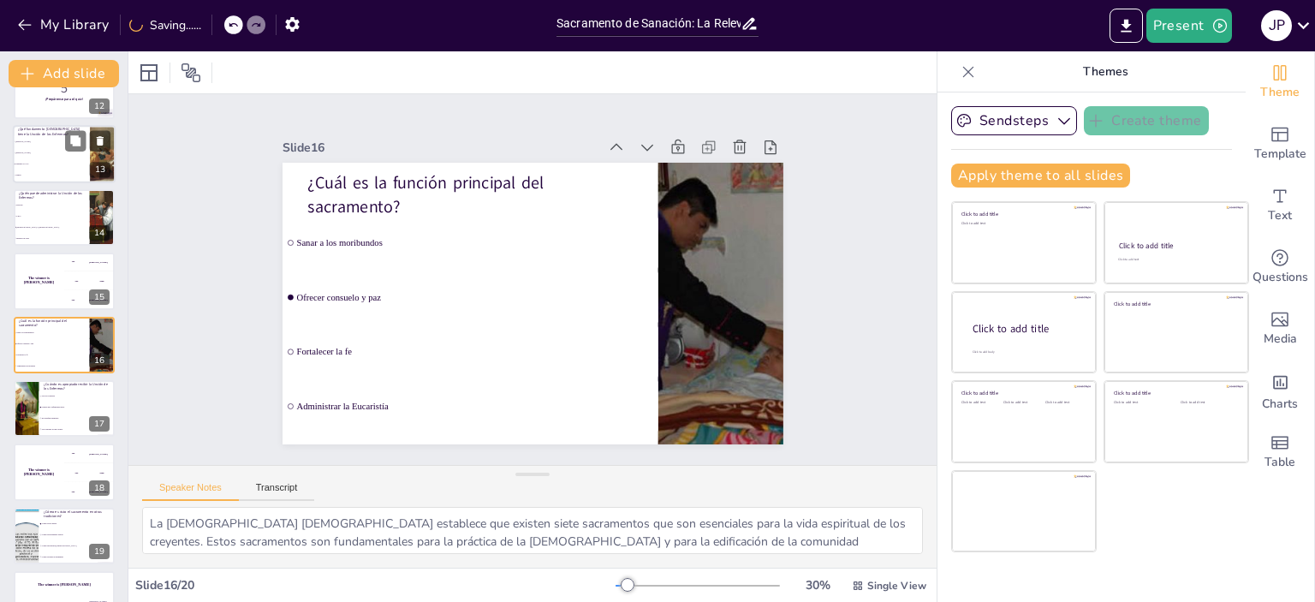
checkbox input "true"
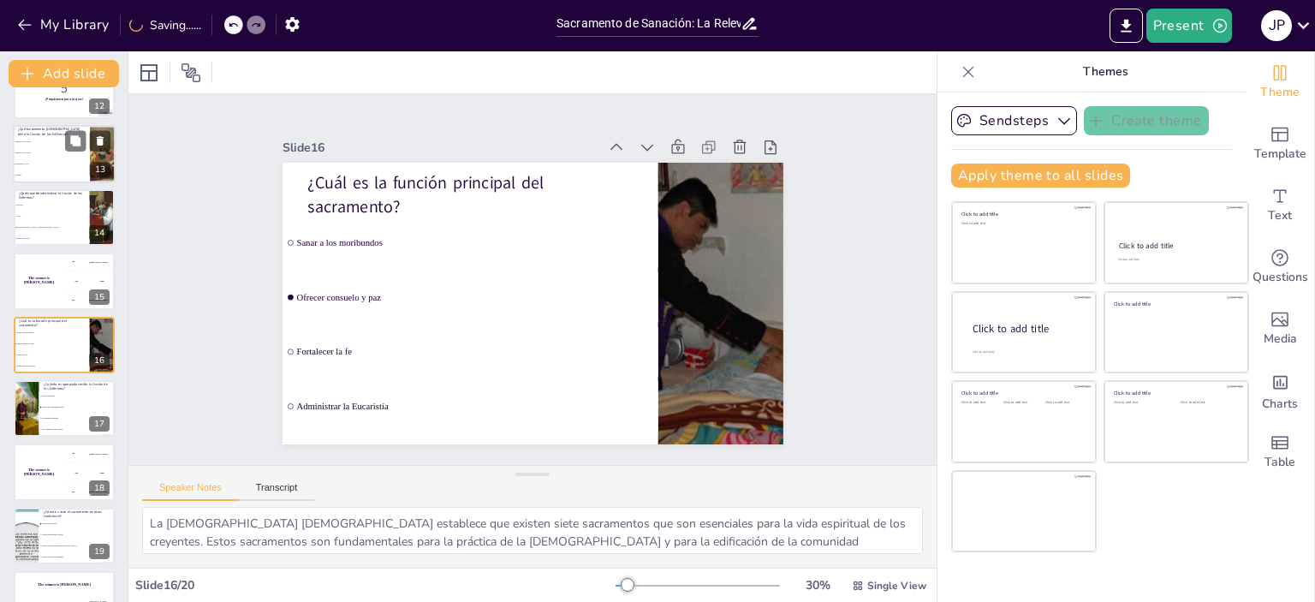
checkbox input "true"
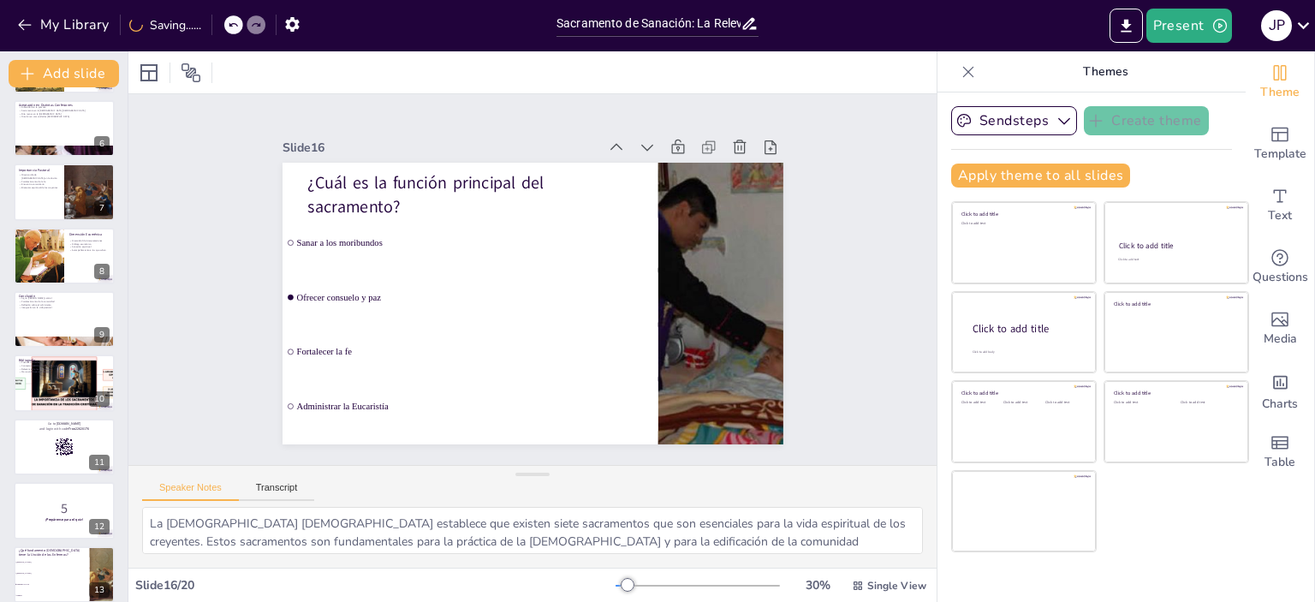
checkbox input "true"
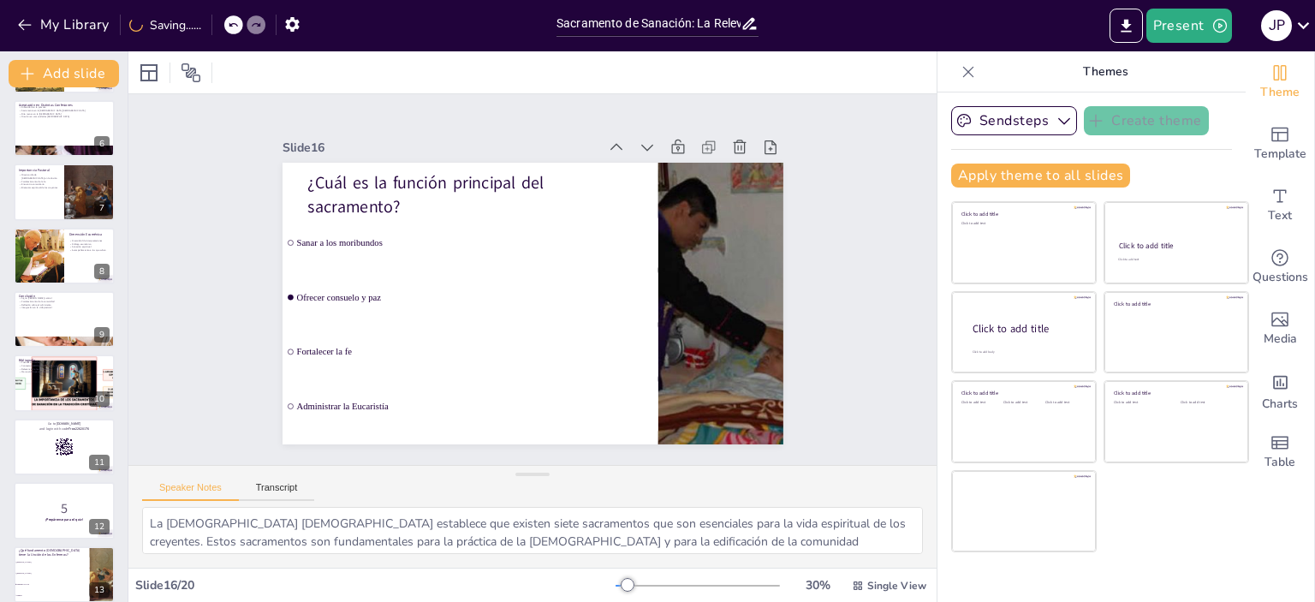
checkbox input "true"
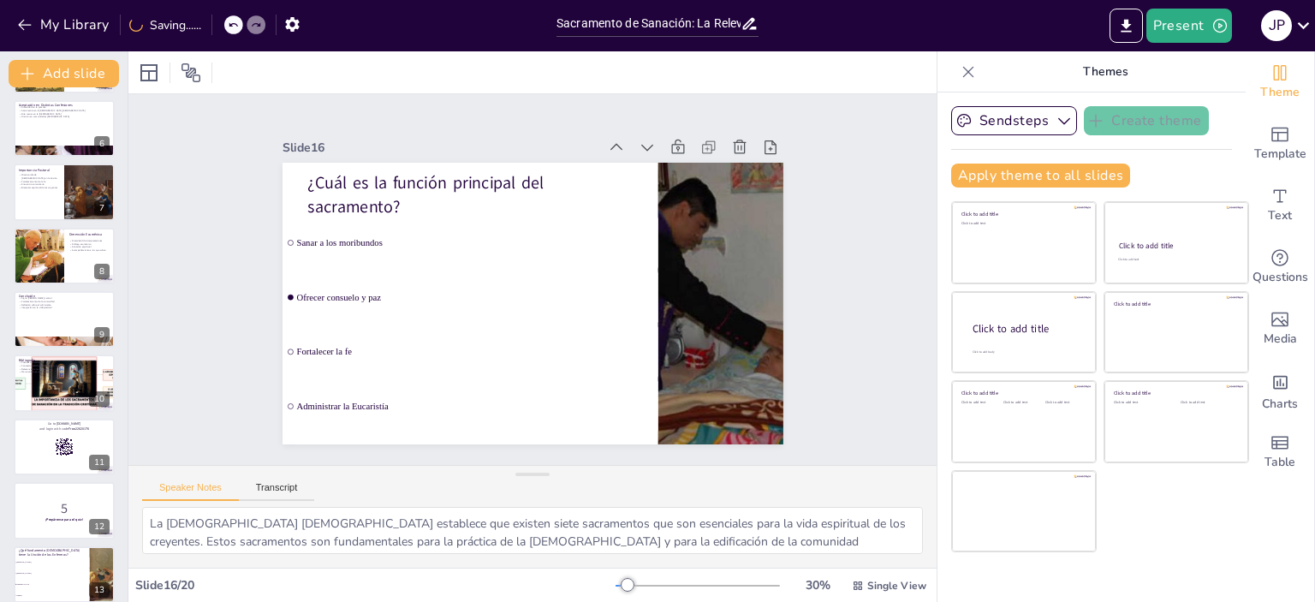
checkbox input "true"
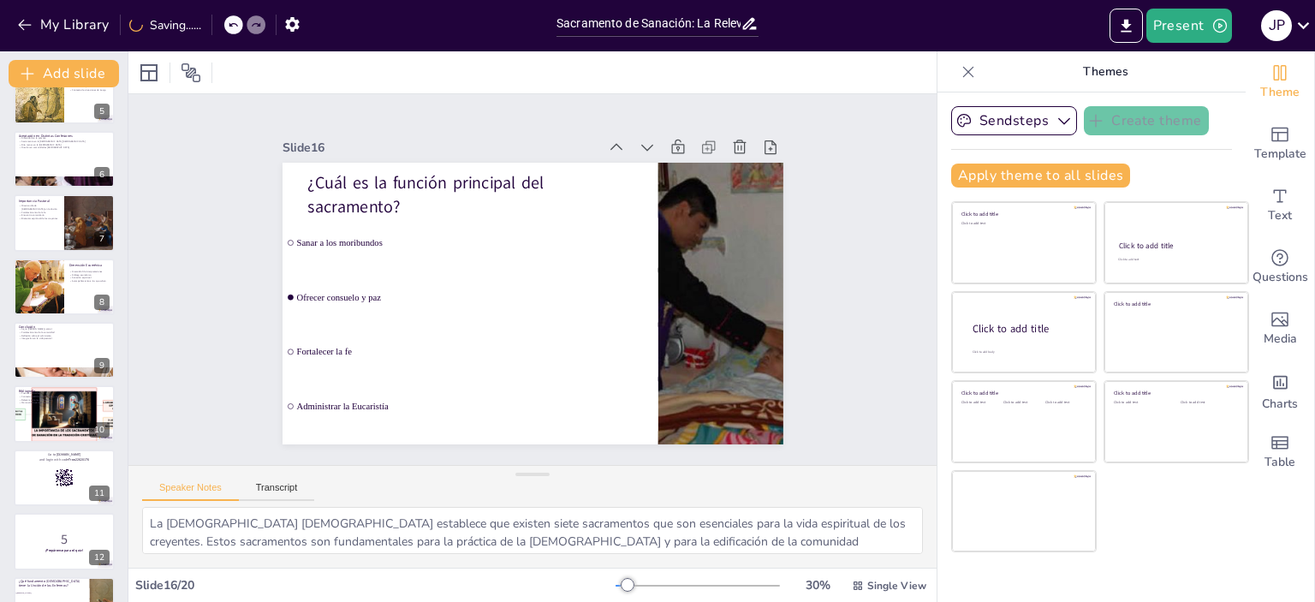
checkbox input "true"
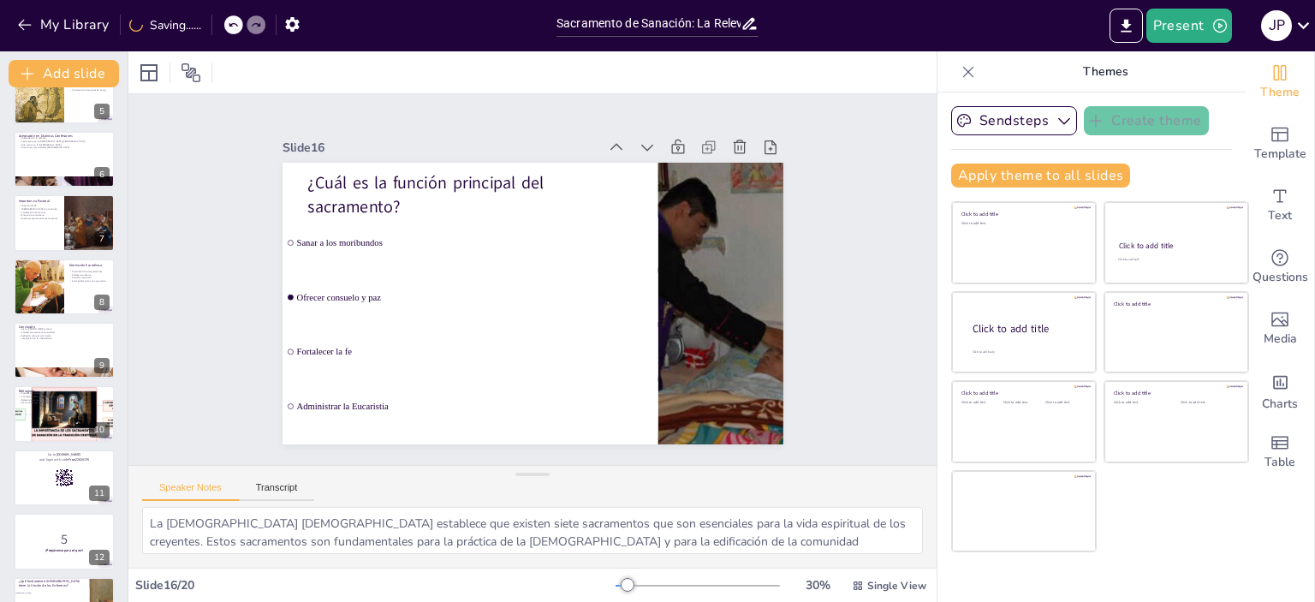
checkbox input "true"
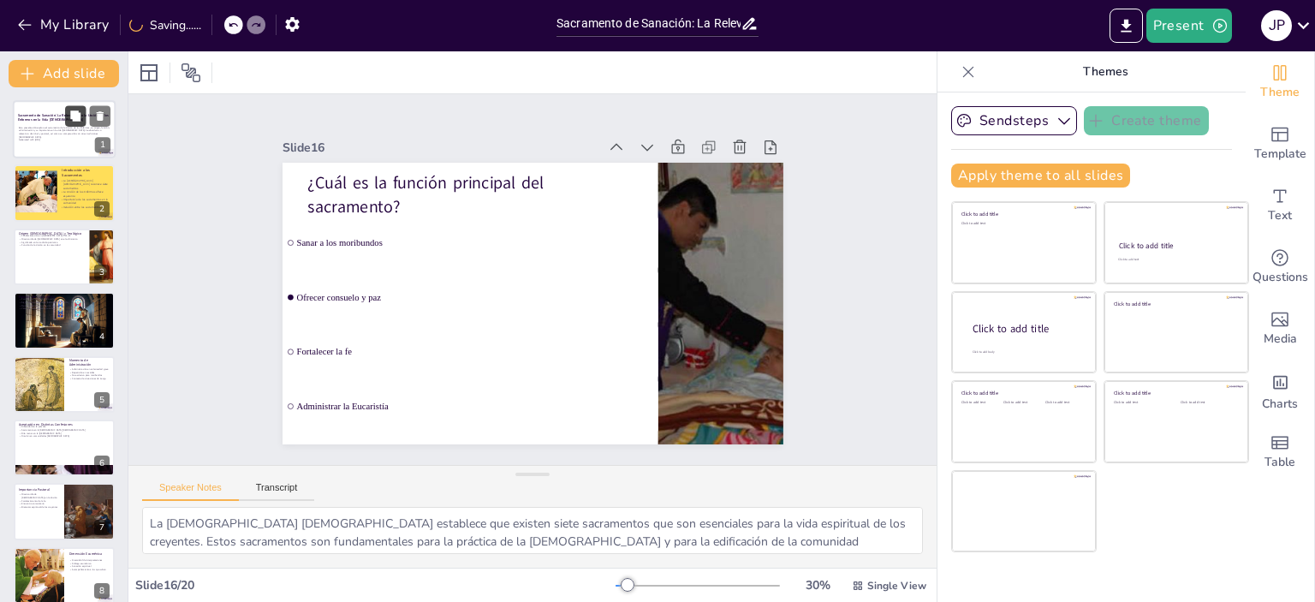
click at [80, 119] on icon at bounding box center [75, 115] width 10 height 10
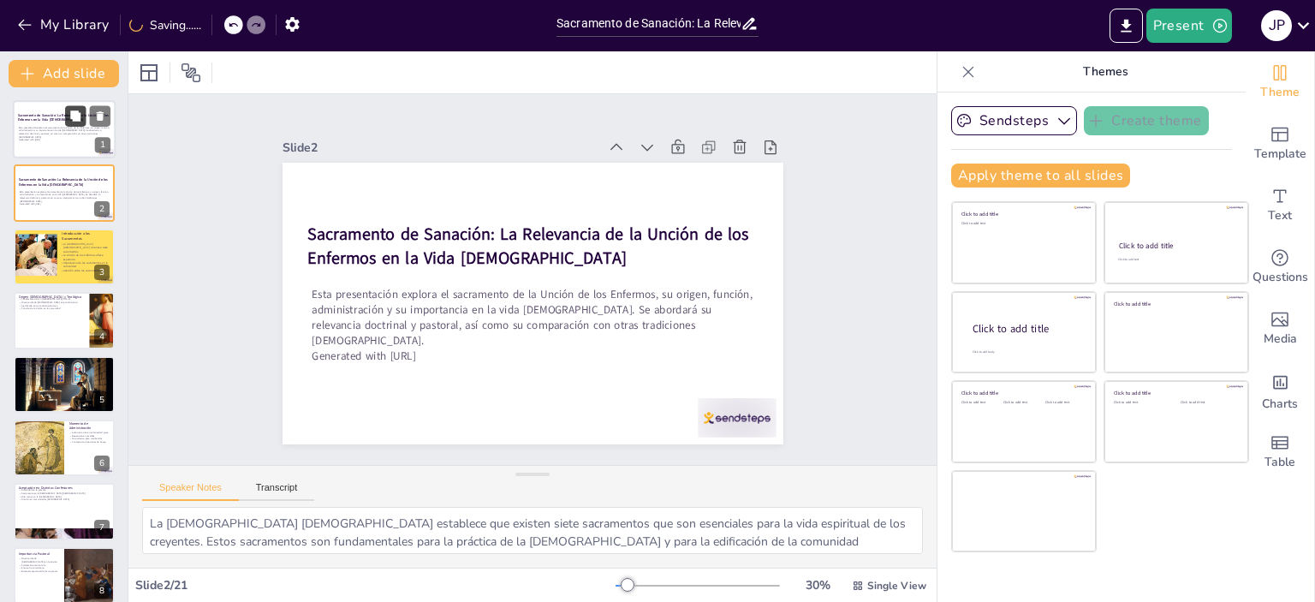
click at [80, 119] on icon at bounding box center [75, 115] width 10 height 10
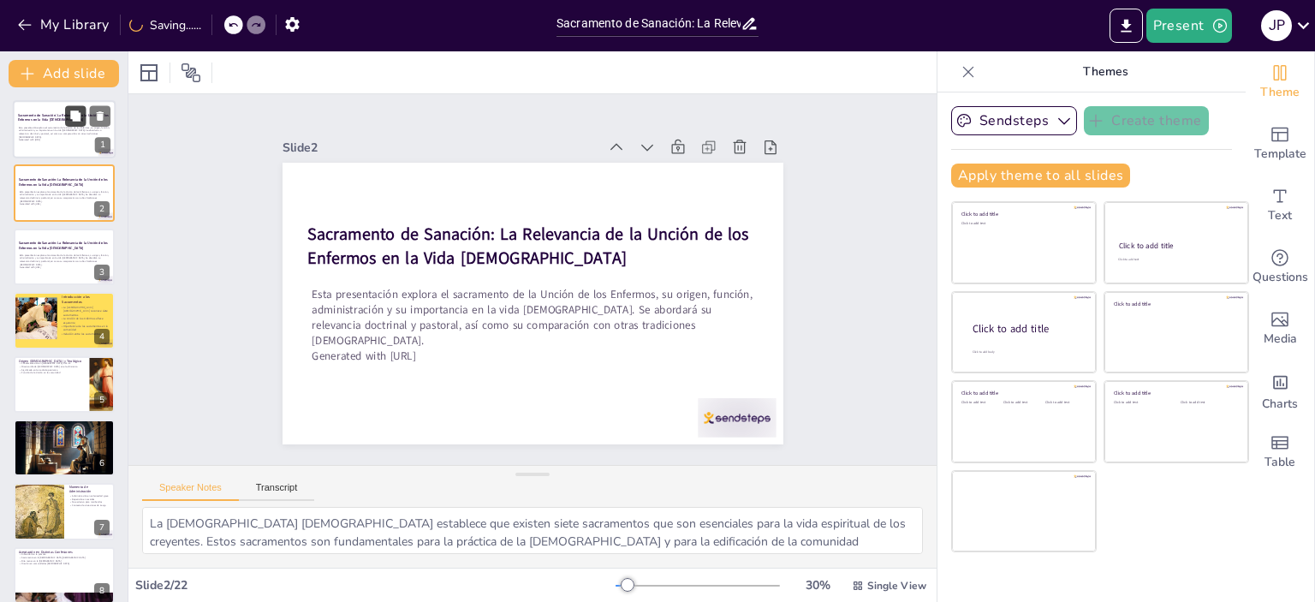
click at [80, 119] on icon at bounding box center [75, 115] width 10 height 10
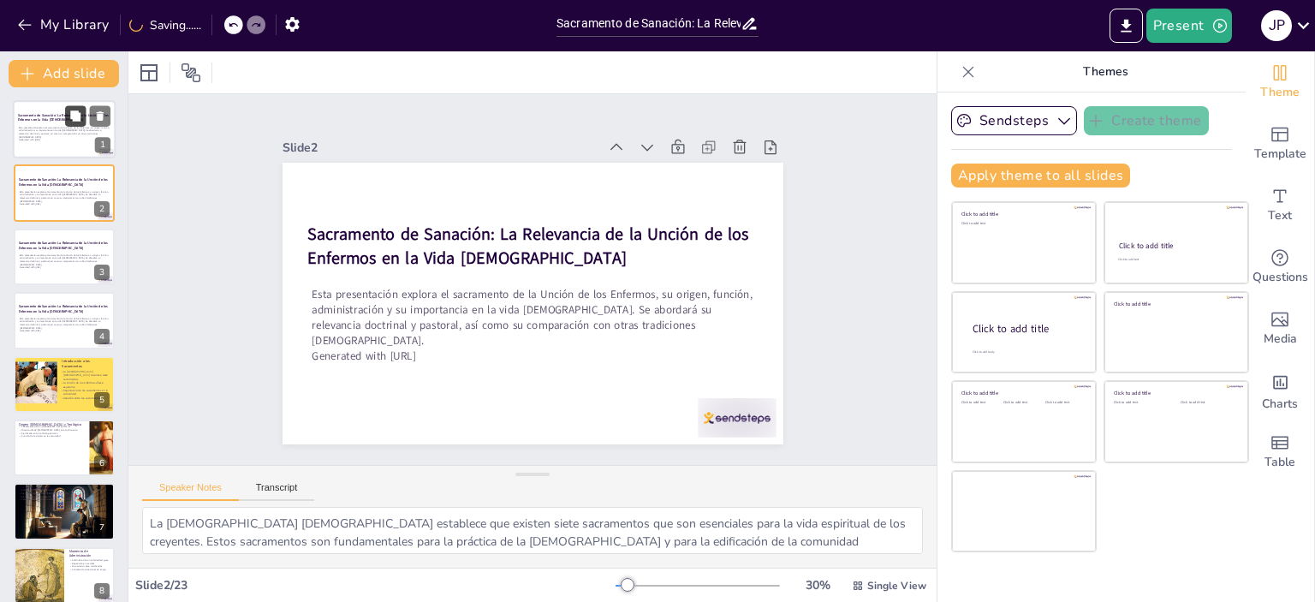
click at [80, 119] on icon at bounding box center [75, 115] width 10 height 10
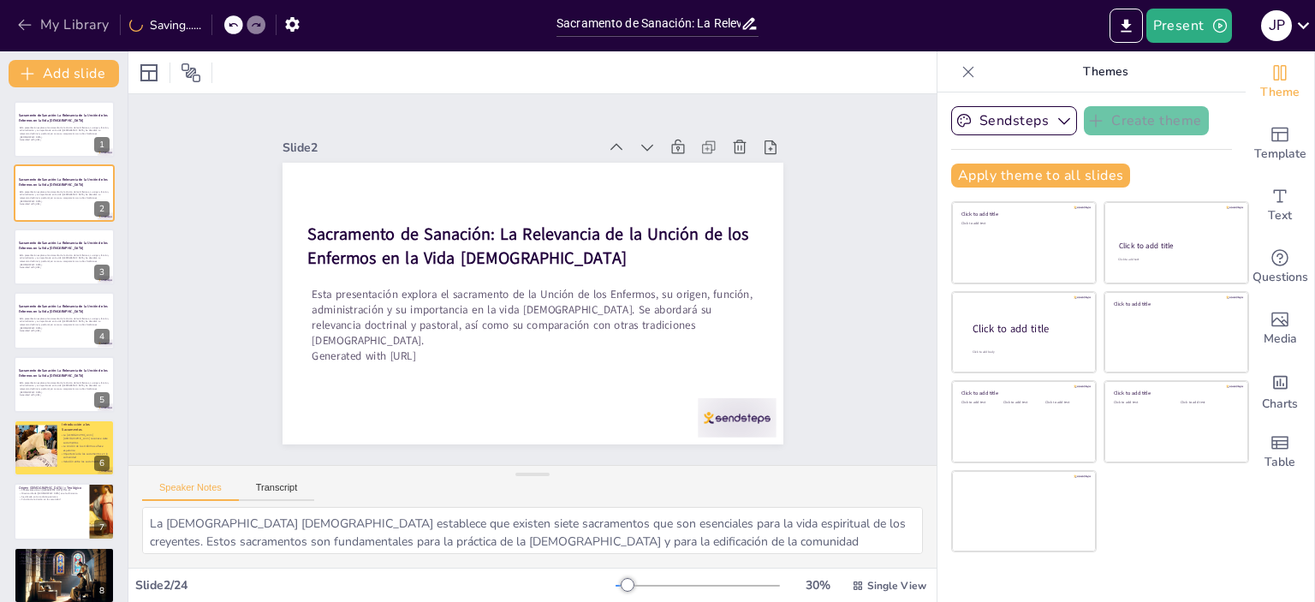
click at [28, 24] on icon "button" at bounding box center [24, 25] width 13 height 11
